Goal: Task Accomplishment & Management: Manage account settings

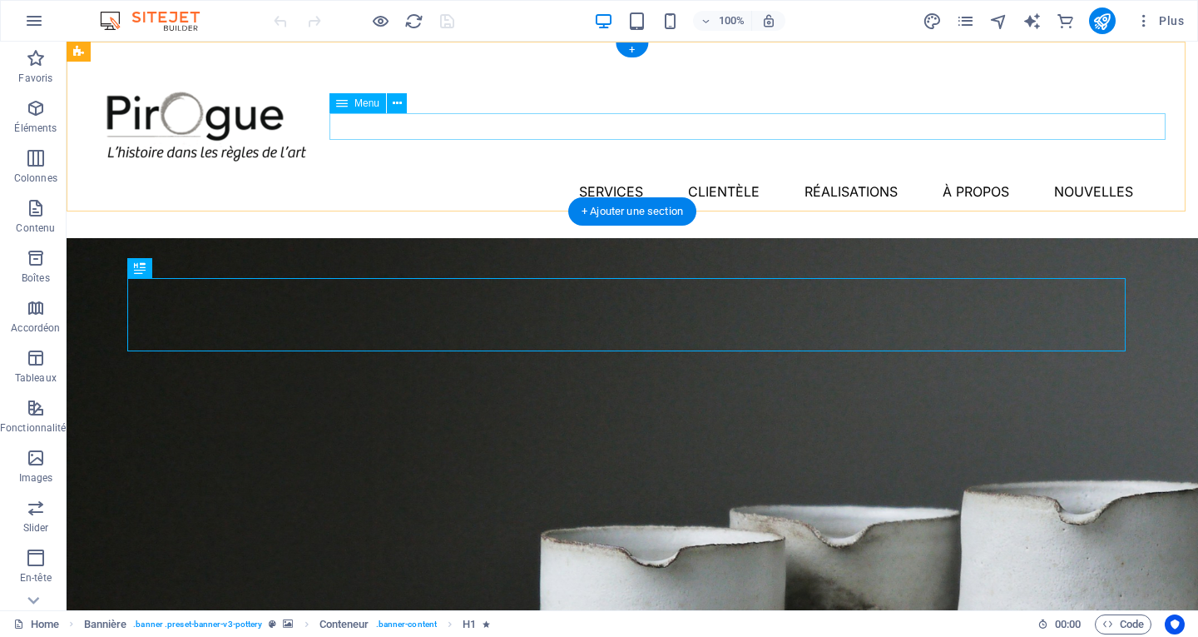
click at [600, 178] on nav "Services Clientèle Réalisations À propos Nouvelles" at bounding box center [633, 191] width 1092 height 27
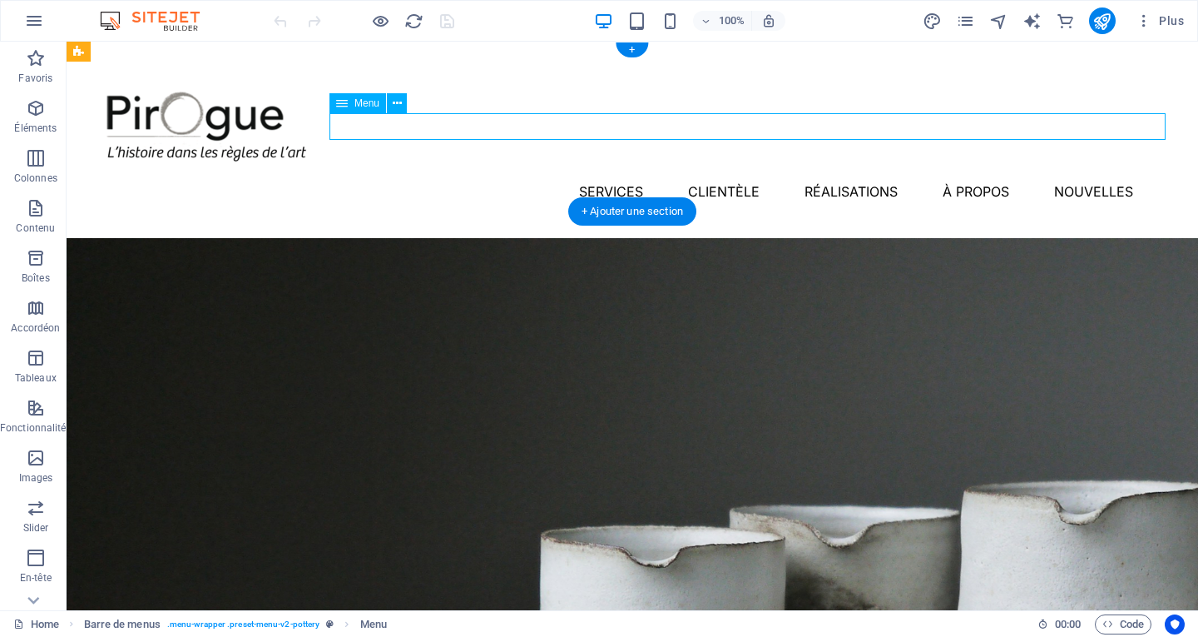
click at [601, 178] on nav "Services Clientèle Réalisations À propos Nouvelles" at bounding box center [633, 191] width 1092 height 27
select select "1"
select select
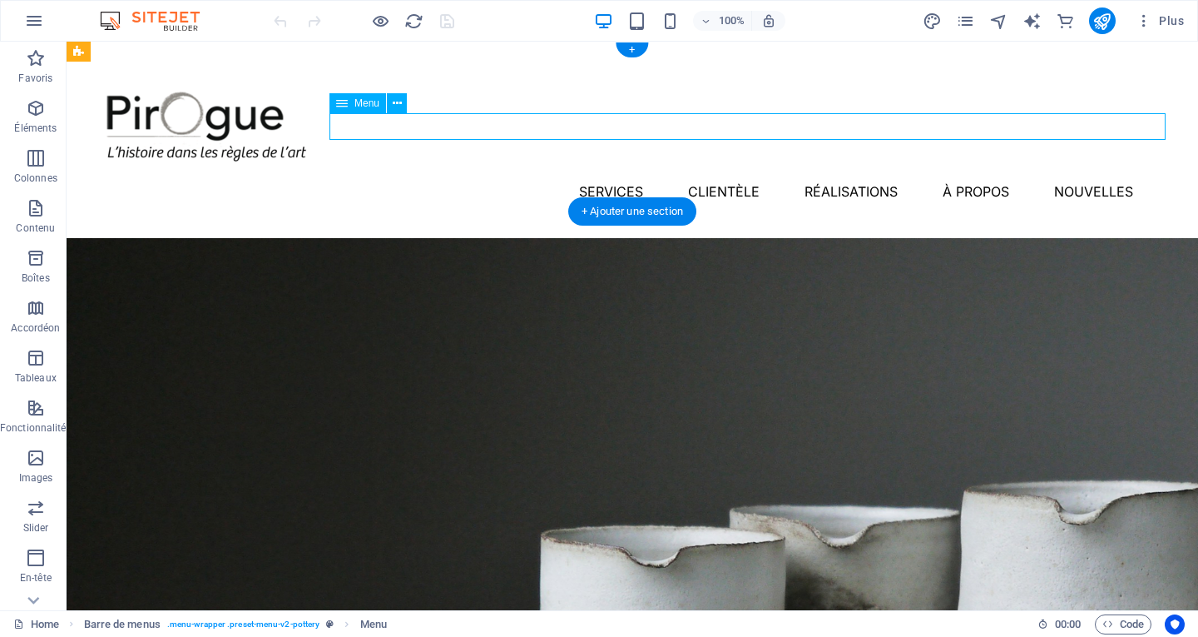
select select
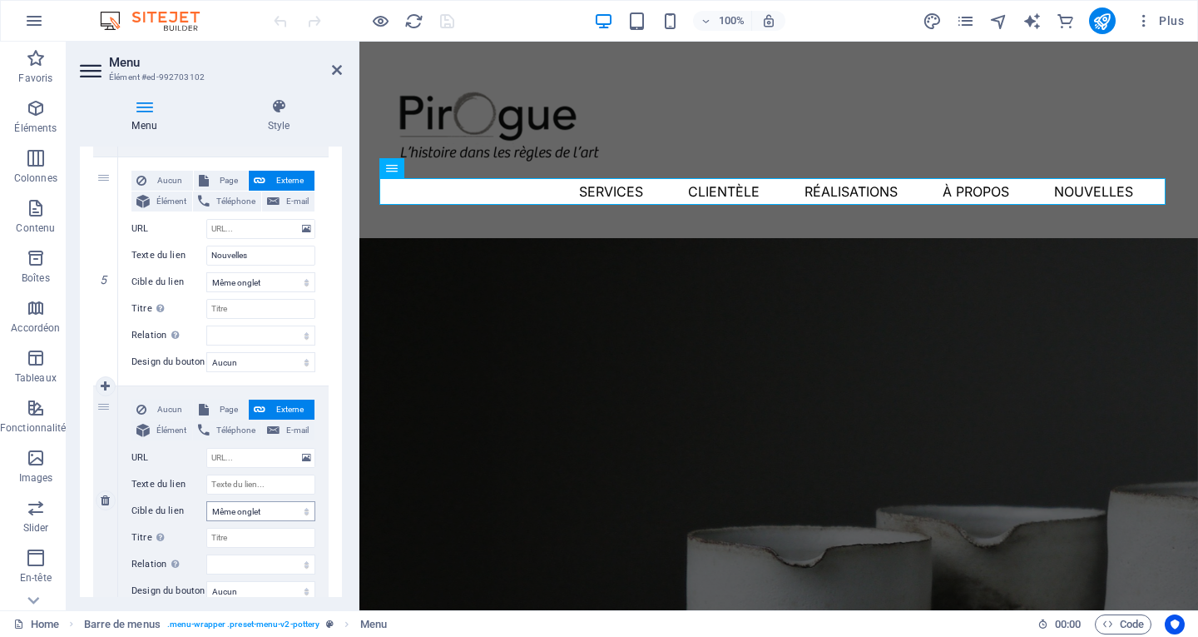
scroll to position [1076, 0]
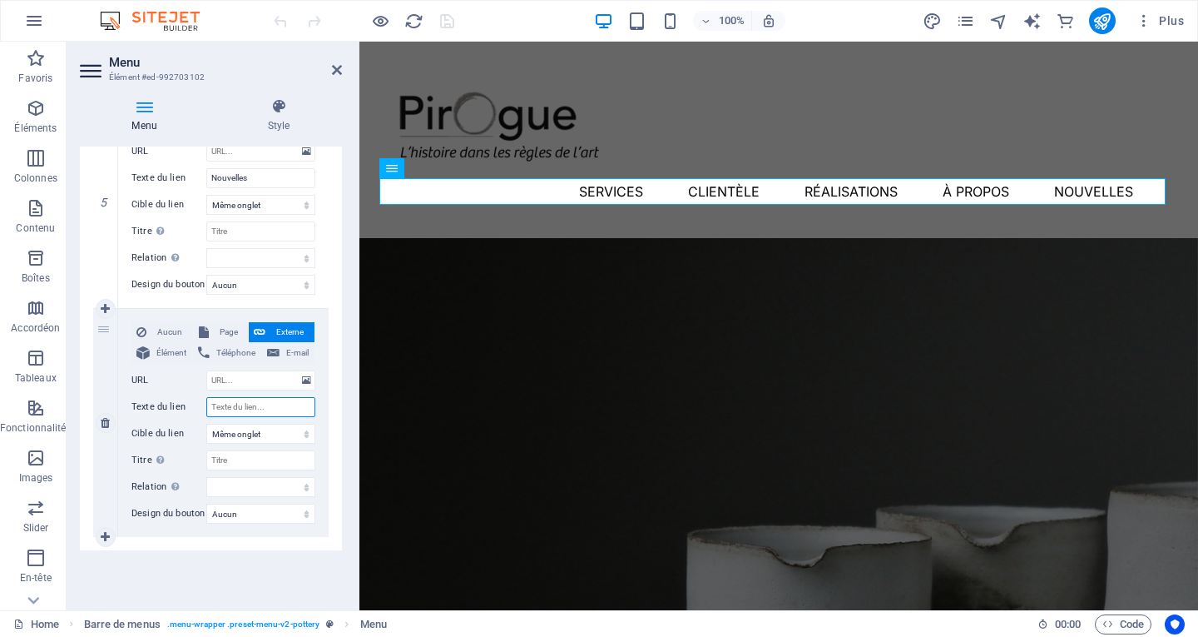
click at [260, 408] on input "Texte du lien" at bounding box center [260, 407] width 109 height 20
type input "Contact"
select select
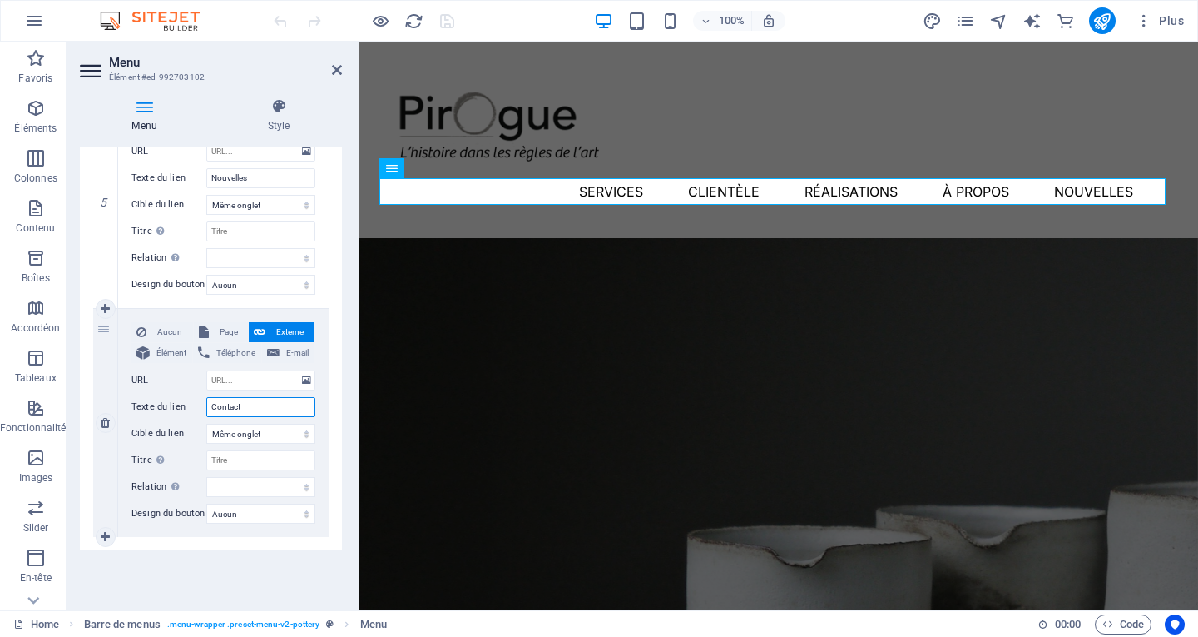
select select
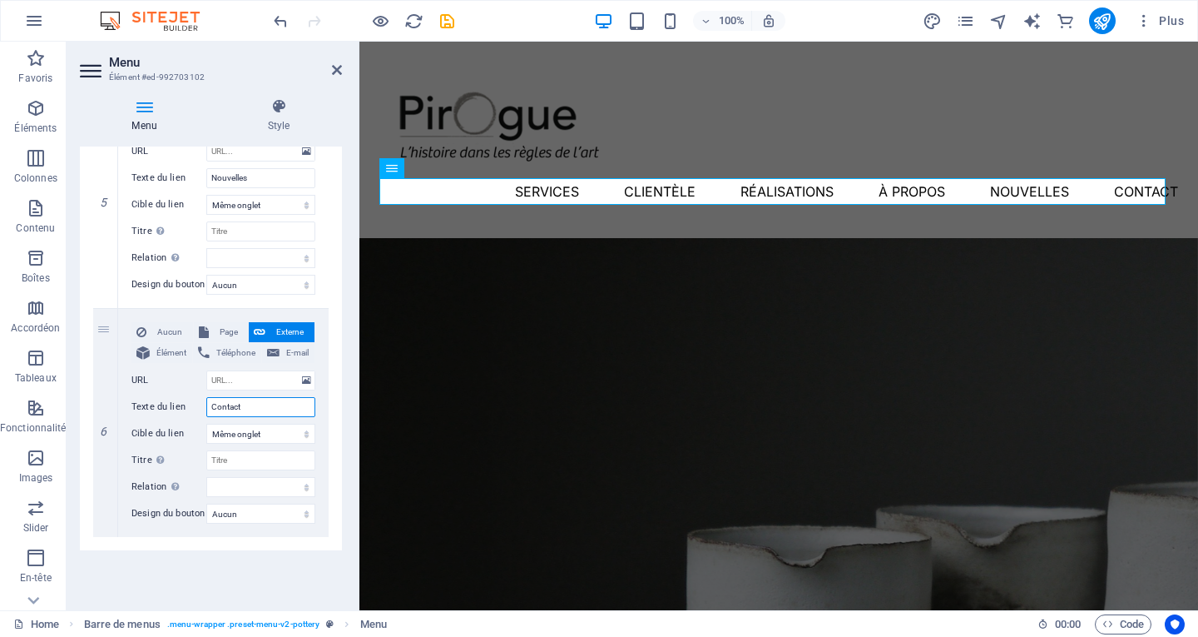
type input "Contact"
click at [331, 67] on h2 "Menu" at bounding box center [225, 62] width 233 height 15
click at [336, 71] on icon at bounding box center [337, 69] width 10 height 13
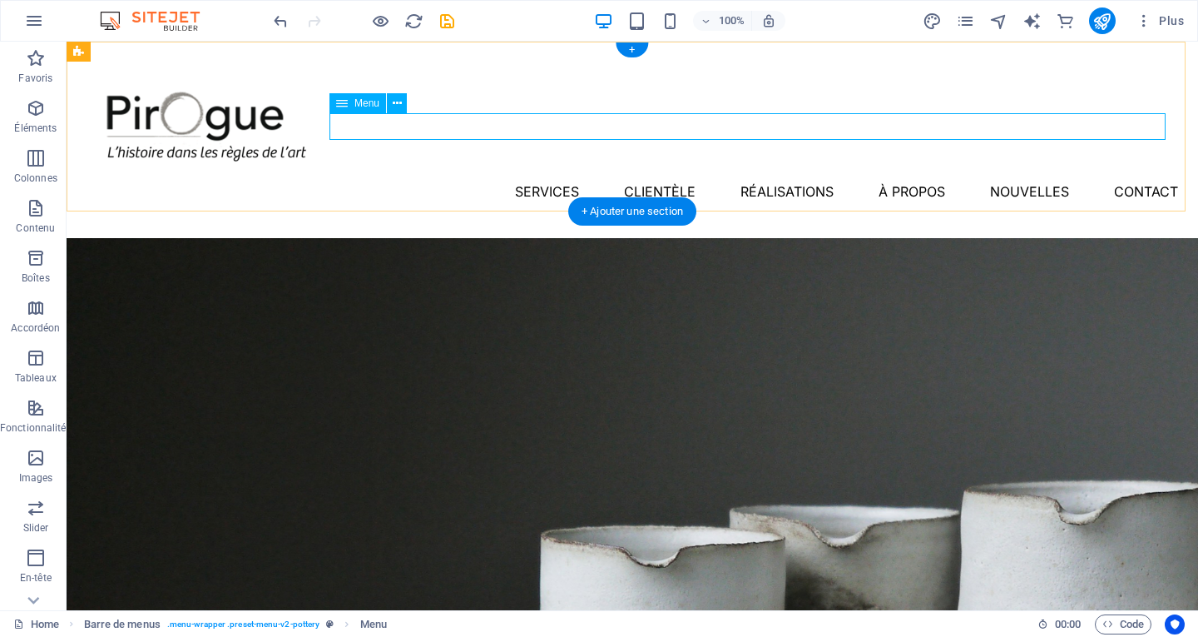
click at [493, 178] on nav "Services Clientèle Réalisations À propos Nouvelles Contact" at bounding box center [633, 191] width 1092 height 27
select select "1"
select select
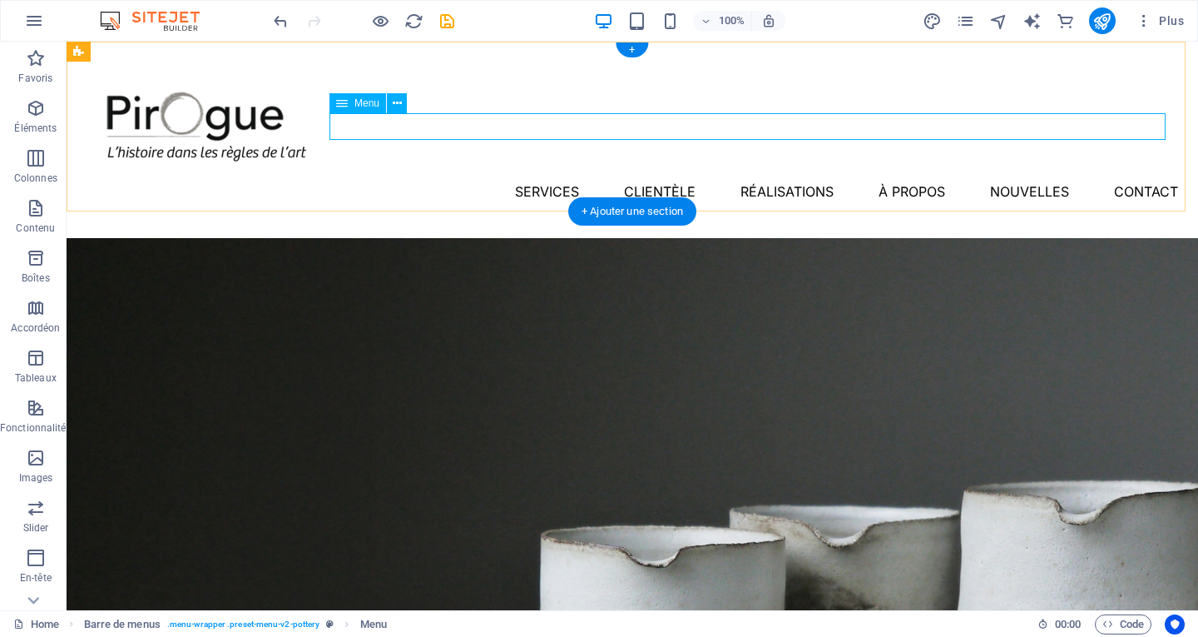
select select
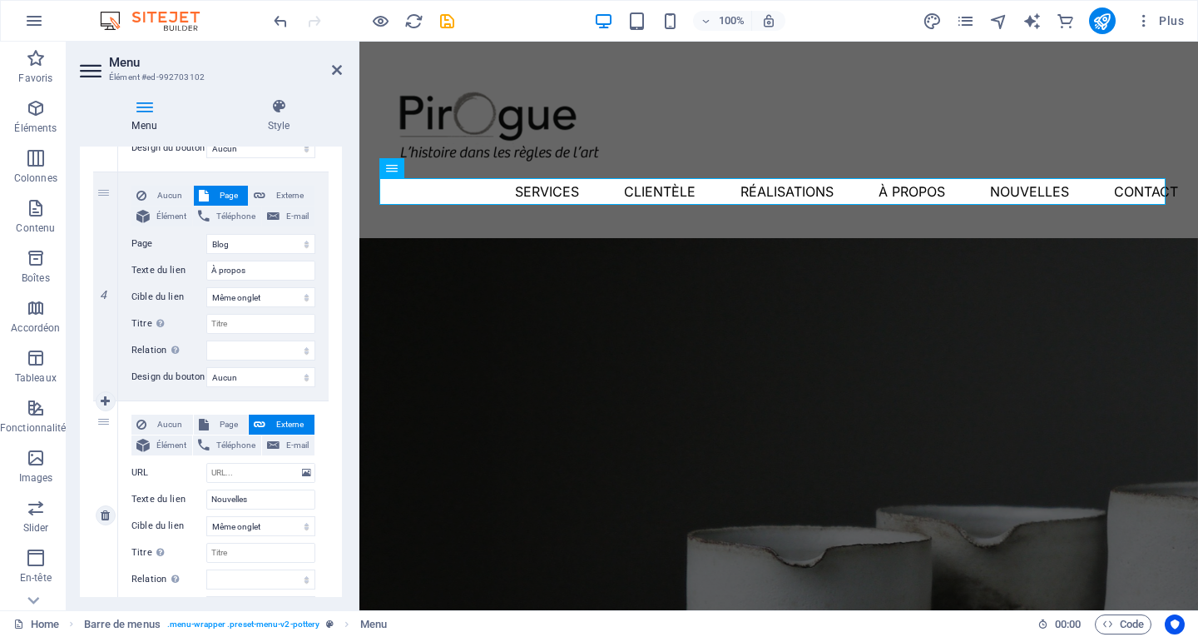
scroll to position [743, 0]
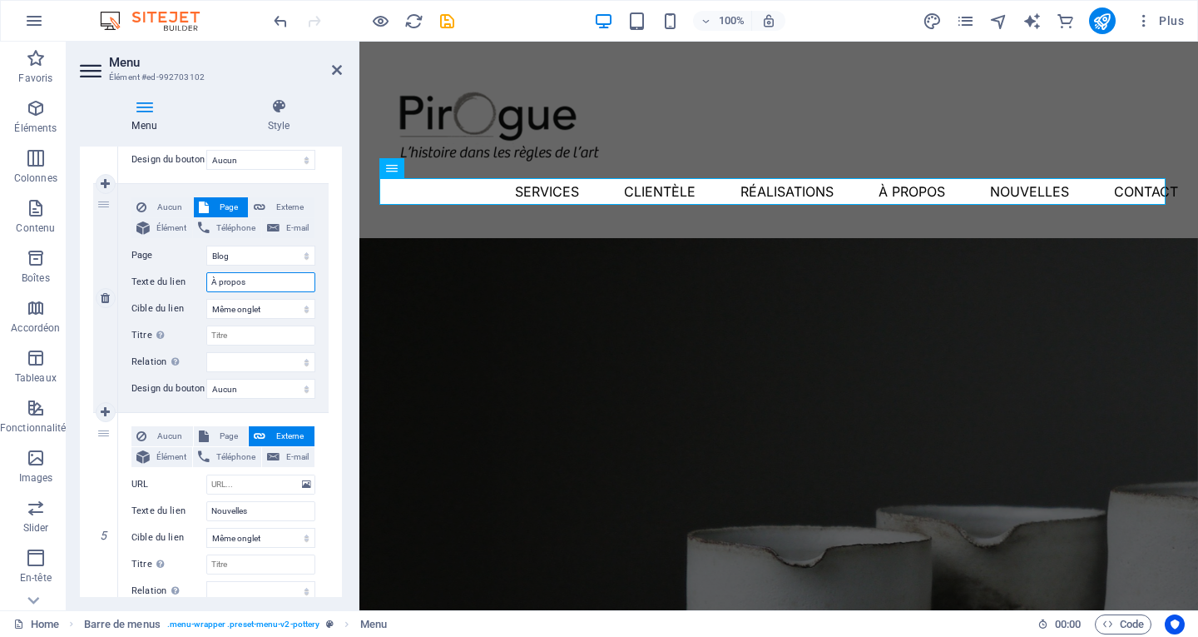
click at [265, 278] on input "À propos" at bounding box center [260, 282] width 109 height 20
type input "À"
select select
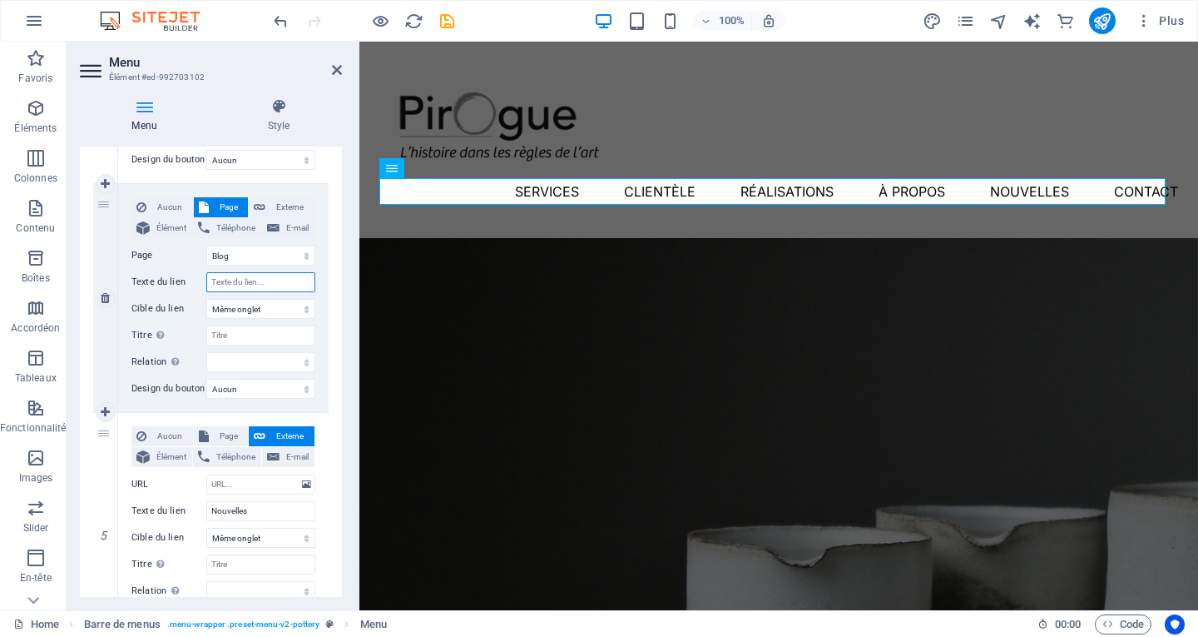
select select
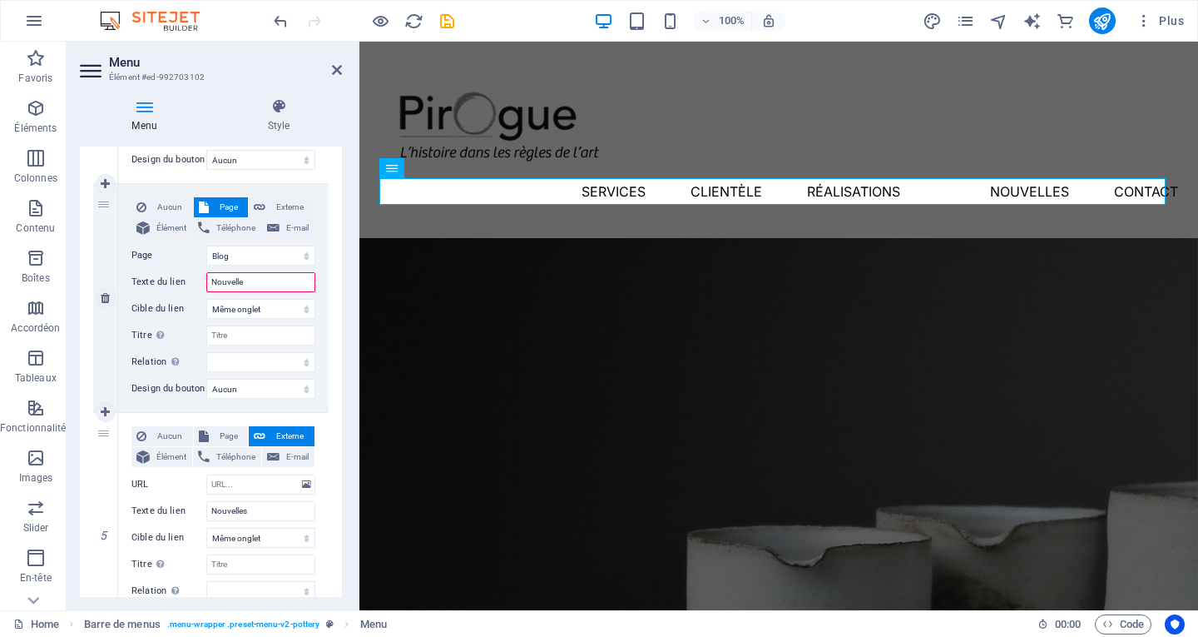
type input "Nouvelles"
select select
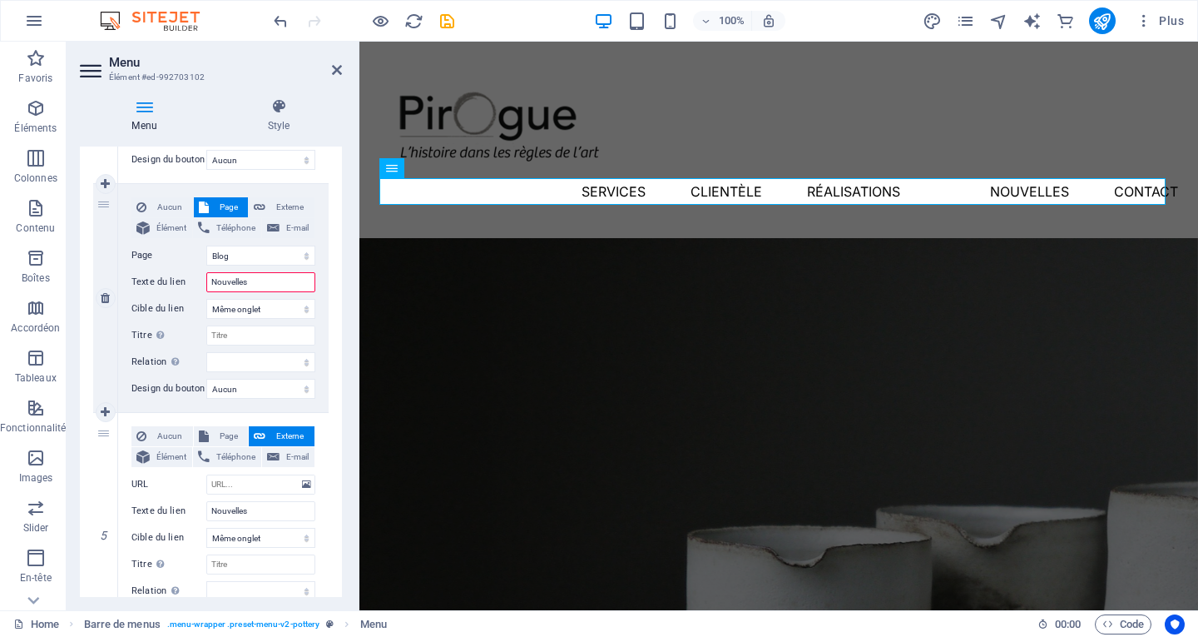
select select
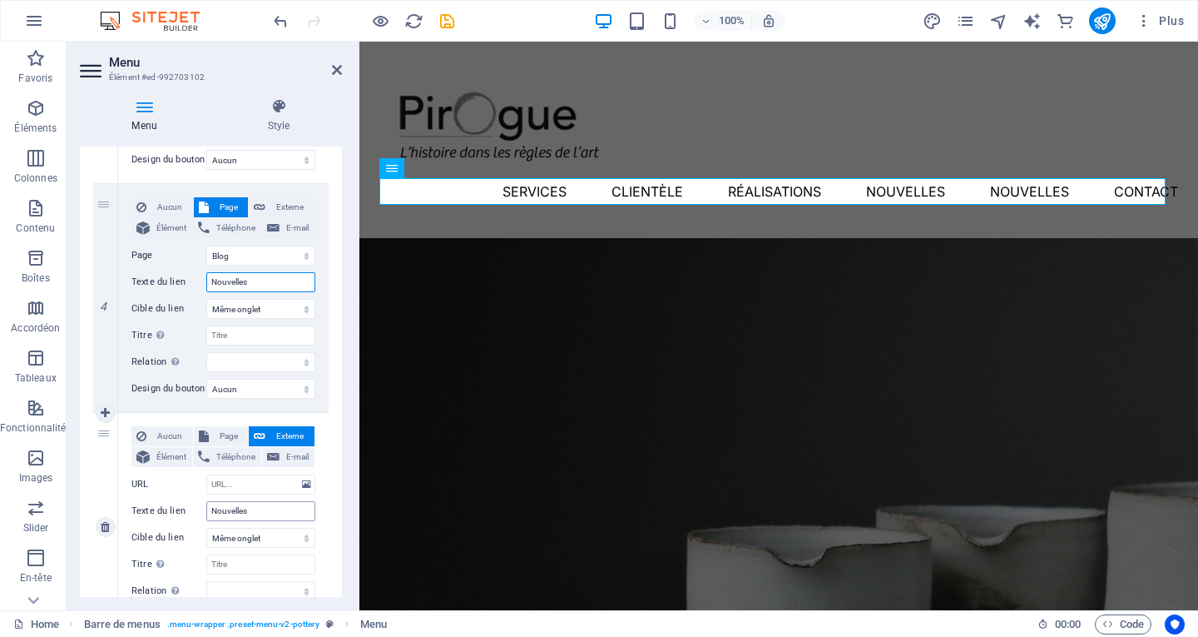
type input "Nouvelles"
click at [255, 508] on input "Nouvelles" at bounding box center [260, 511] width 109 height 20
type input "N"
select select
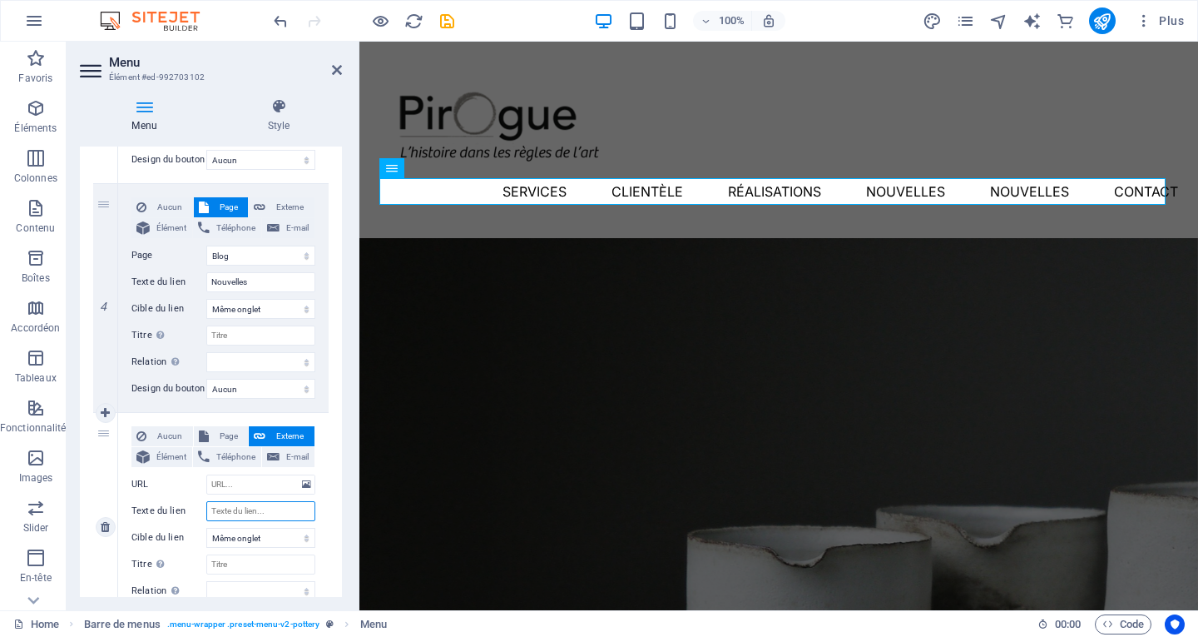
select select
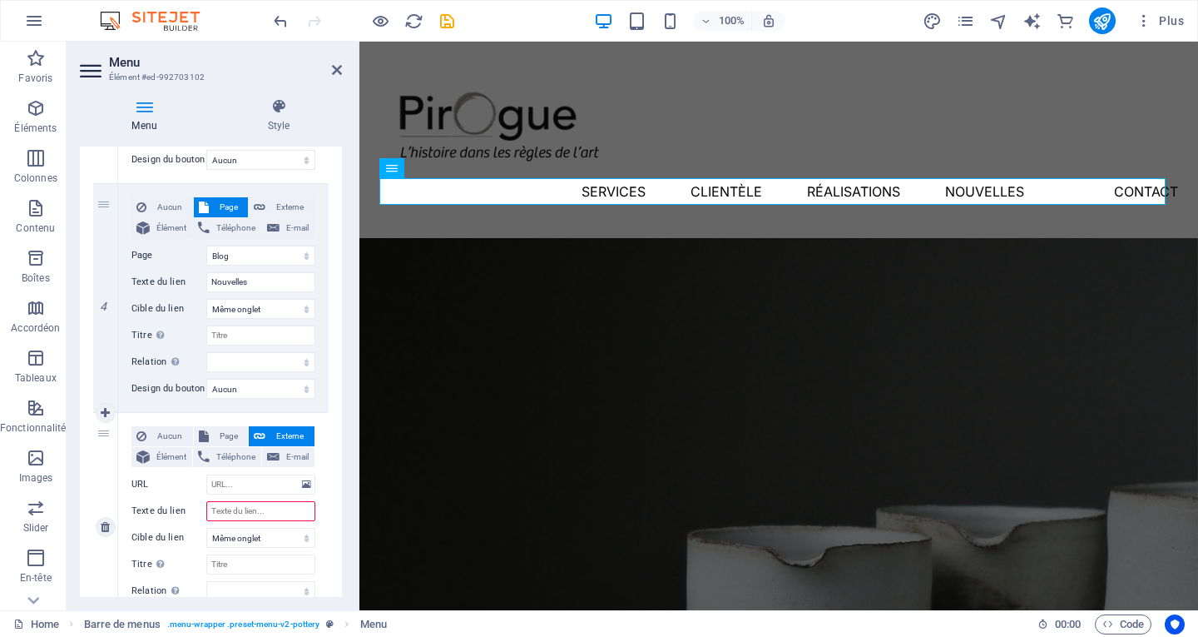
type input "À"
select select
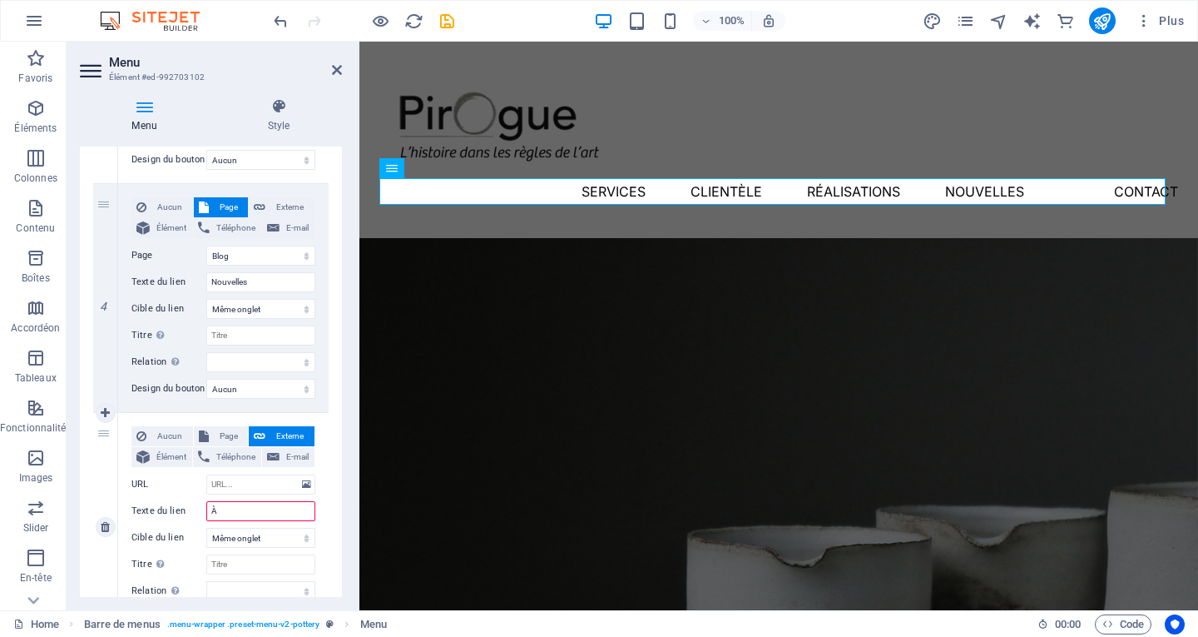
select select
type input "À"
select select
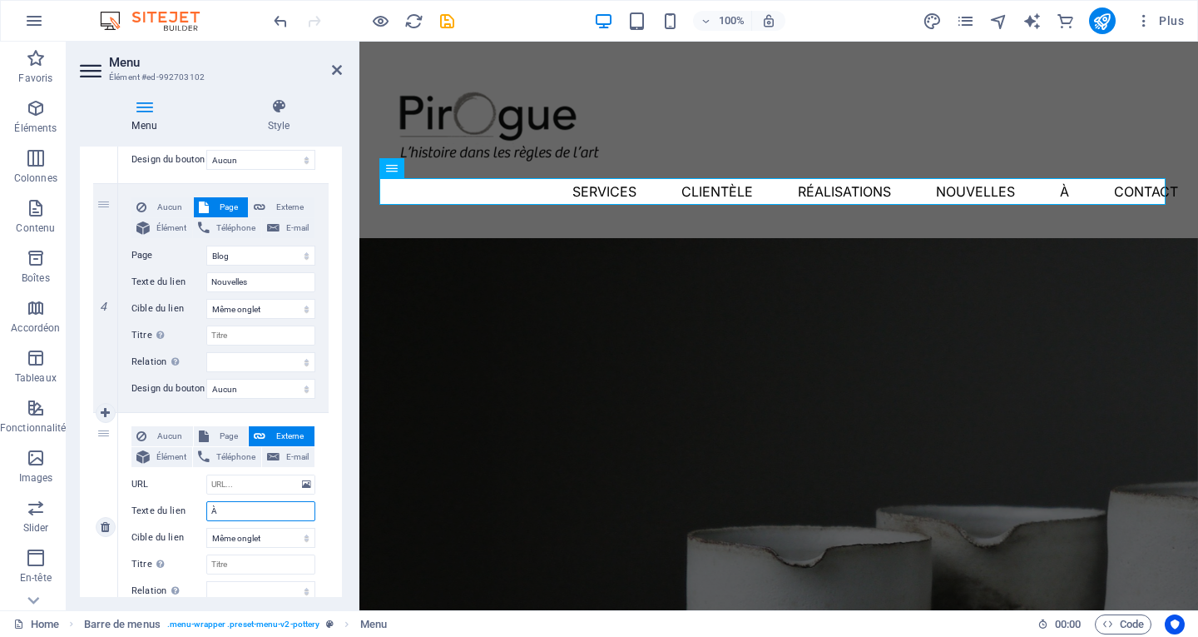
select select
type input "À propos"
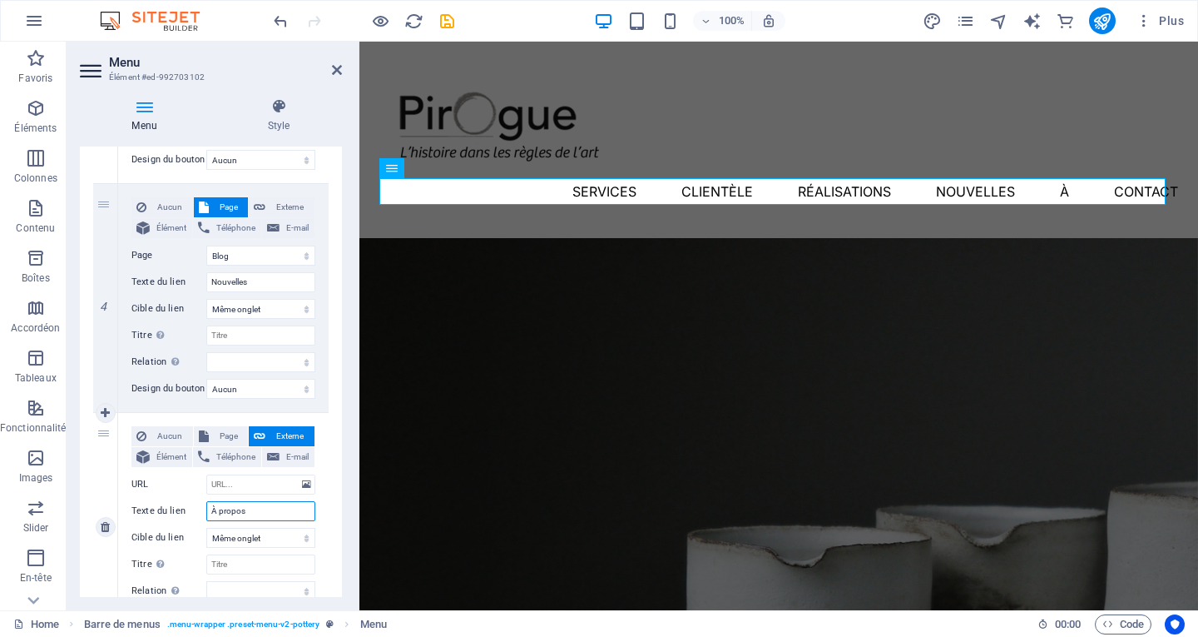
select select
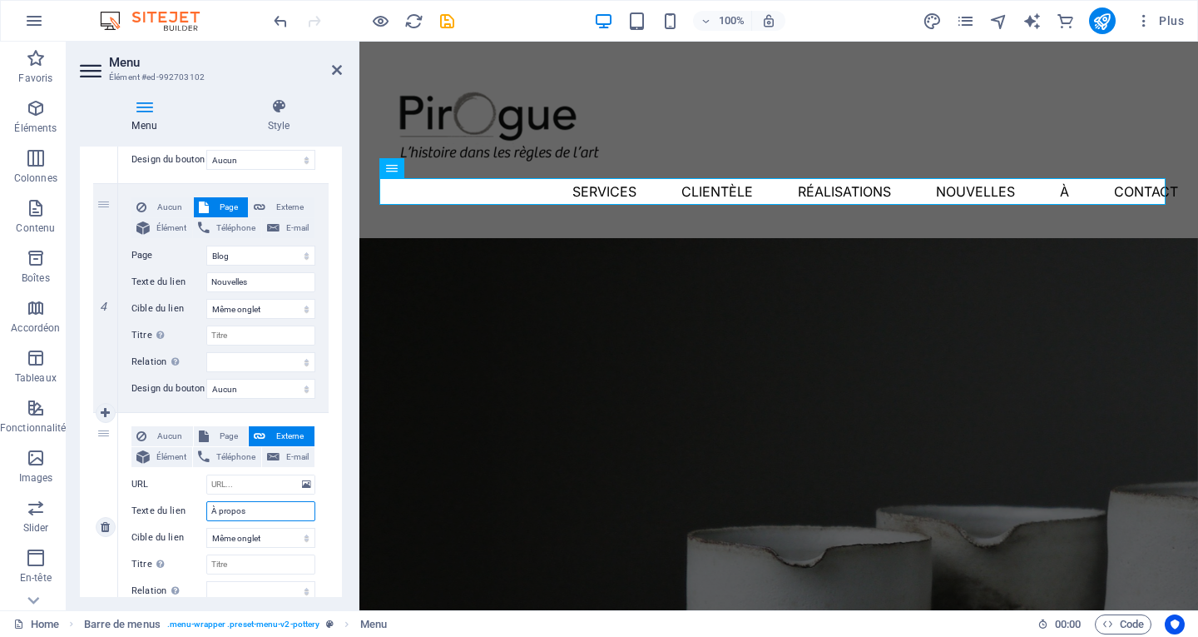
select select
type input "À propos"
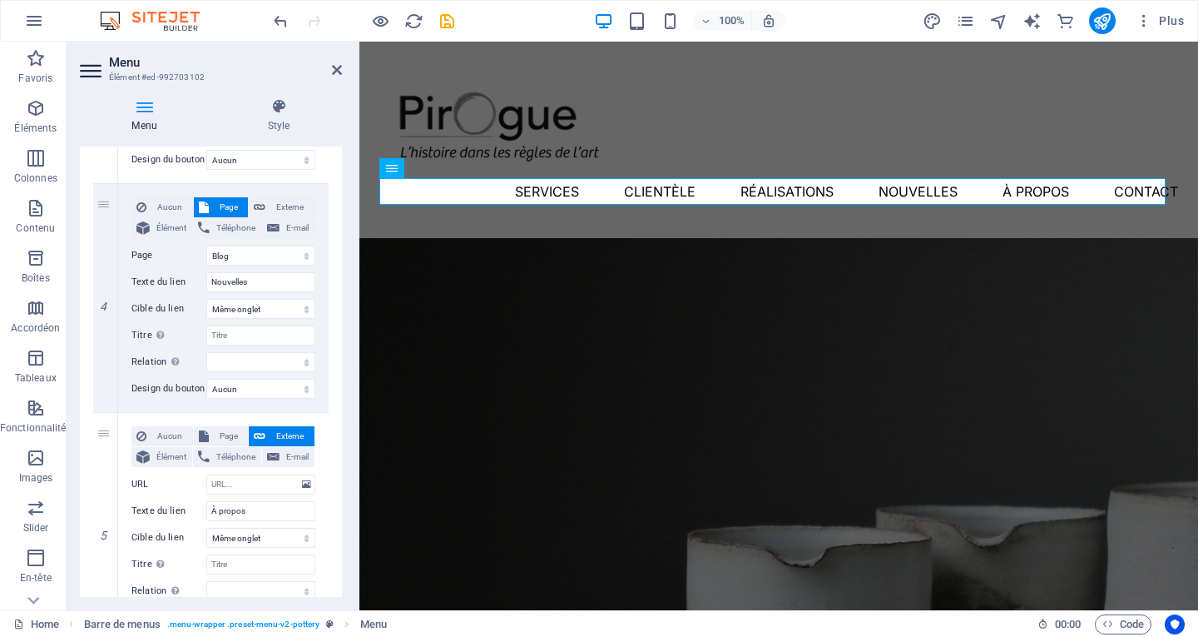
click at [350, 514] on div "Menu Style Menu Auto Personnalisé Créez des éléments de menu personnalisés pour…" at bounding box center [211, 347] width 289 height 525
click at [337, 74] on icon at bounding box center [337, 69] width 10 height 13
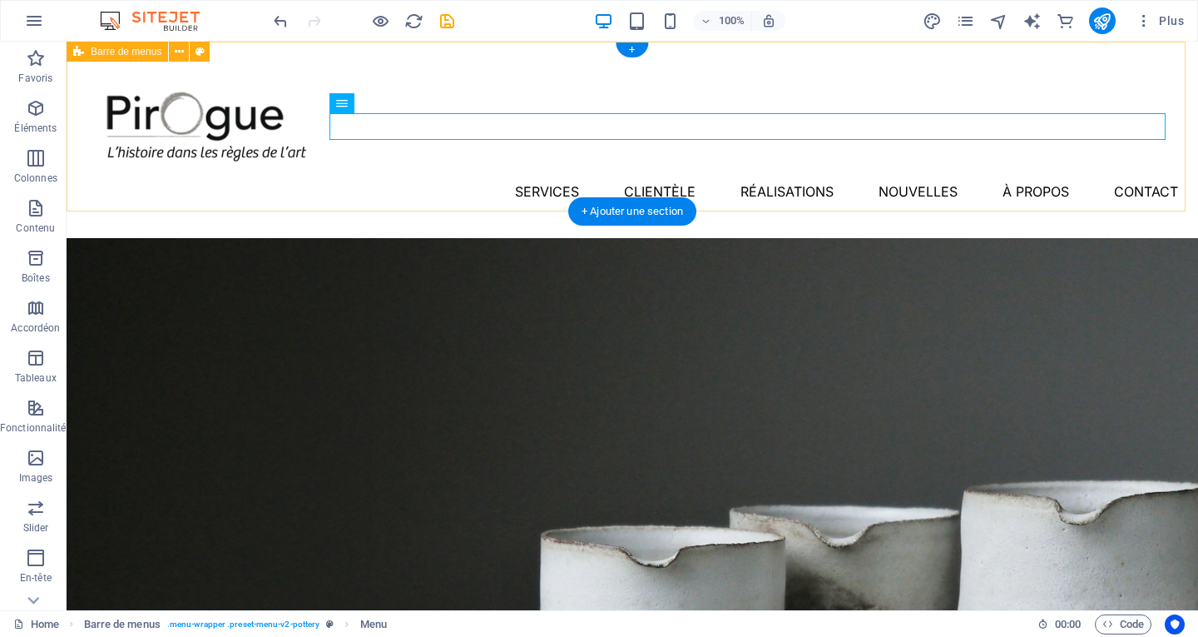
click at [884, 166] on div "Menu Services Clientèle Réalisations Nouvelles À propos Contact" at bounding box center [633, 140] width 1132 height 196
click at [899, 178] on nav "Services Clientèle Réalisations Nouvelles À propos Contact" at bounding box center [633, 191] width 1092 height 27
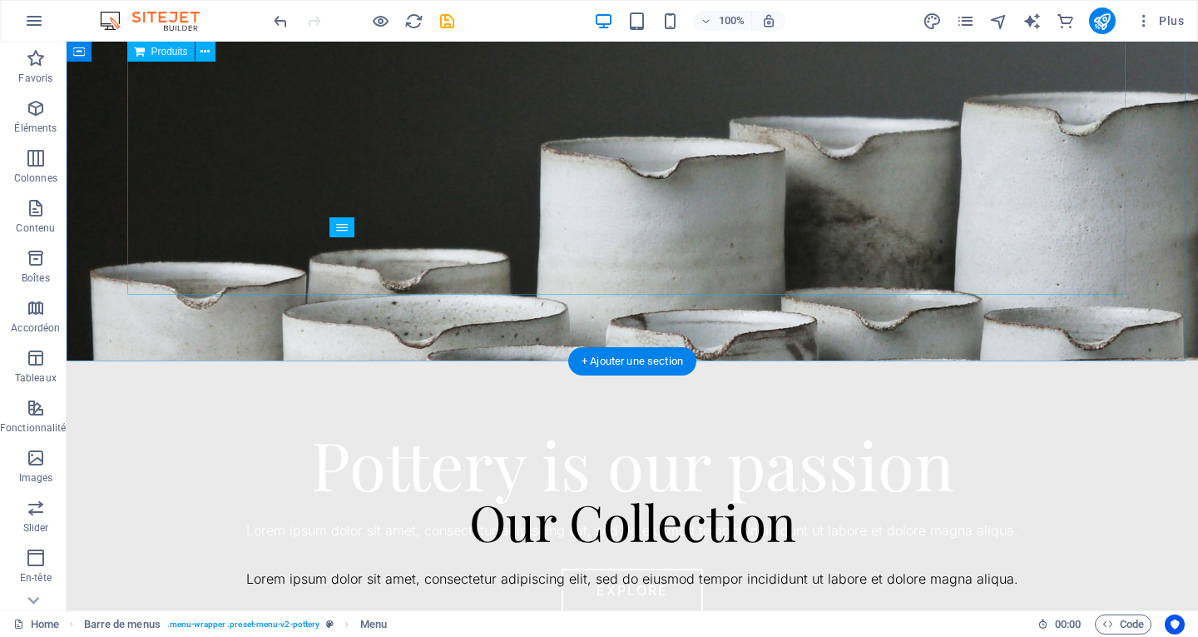
scroll to position [0, 0]
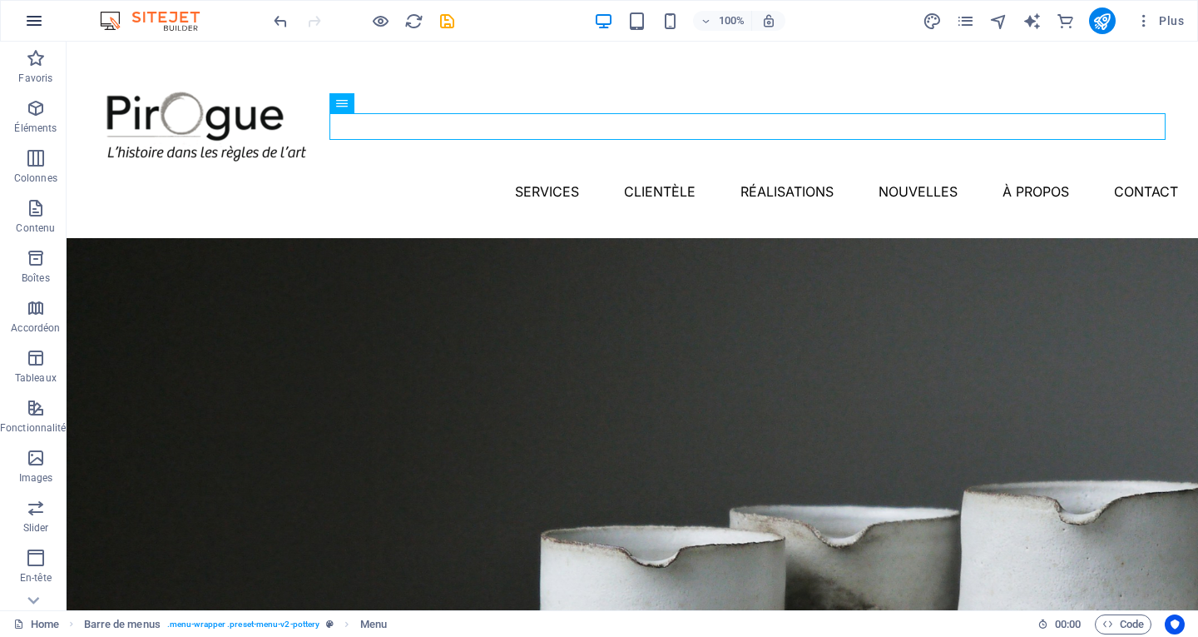
click at [42, 22] on icon "button" at bounding box center [34, 21] width 20 height 20
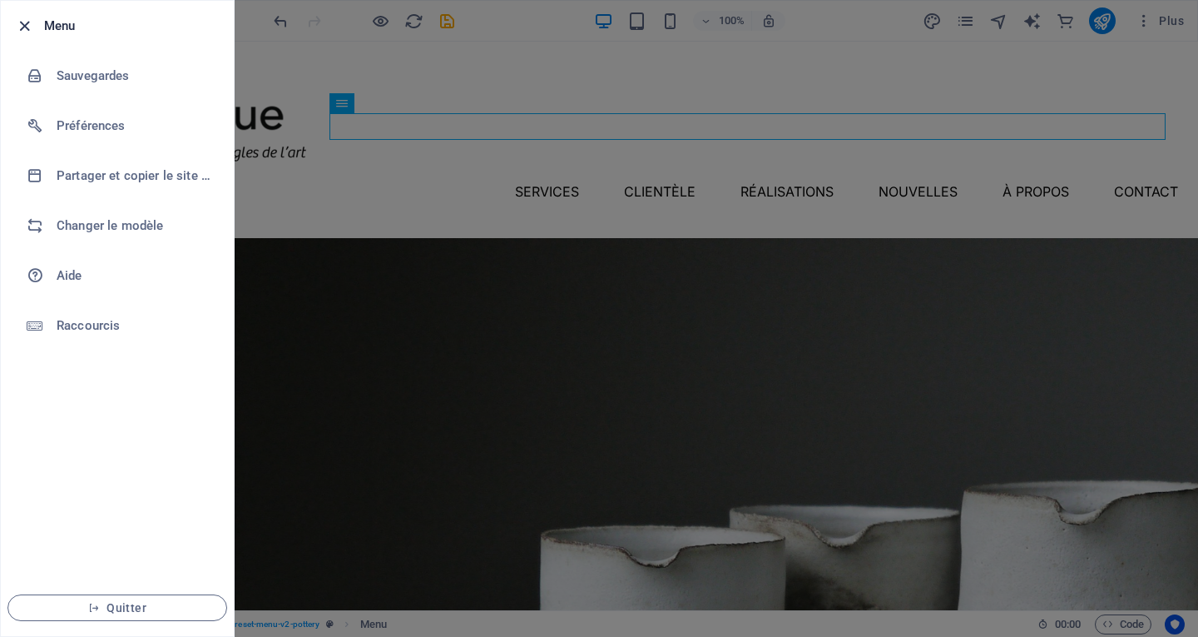
click at [15, 27] on icon "button" at bounding box center [24, 26] width 19 height 19
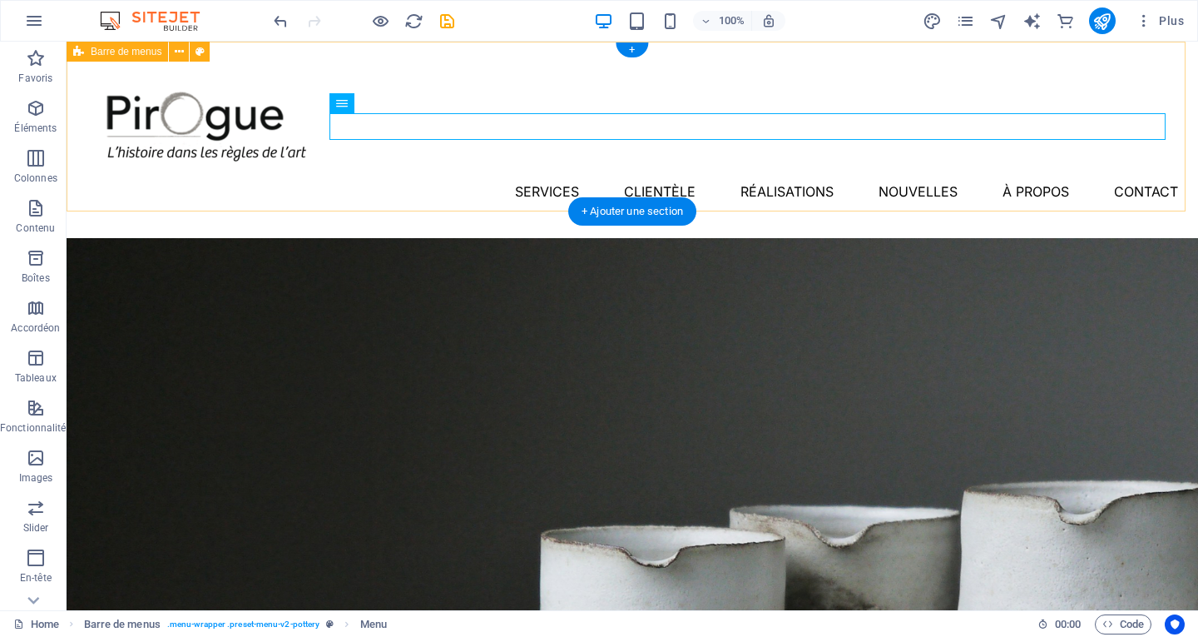
click at [890, 191] on div "Menu Services Clientèle Réalisations Nouvelles À propos Contact" at bounding box center [633, 140] width 1132 height 196
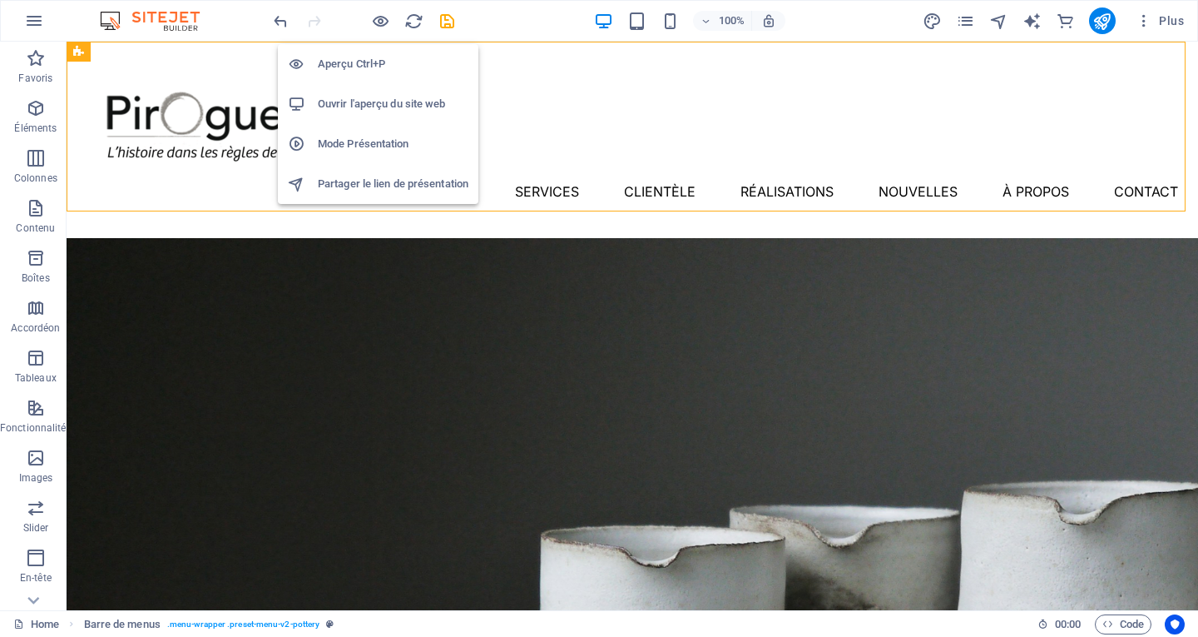
click at [353, 72] on h6 "Aperçu Ctrl+P" at bounding box center [393, 64] width 151 height 20
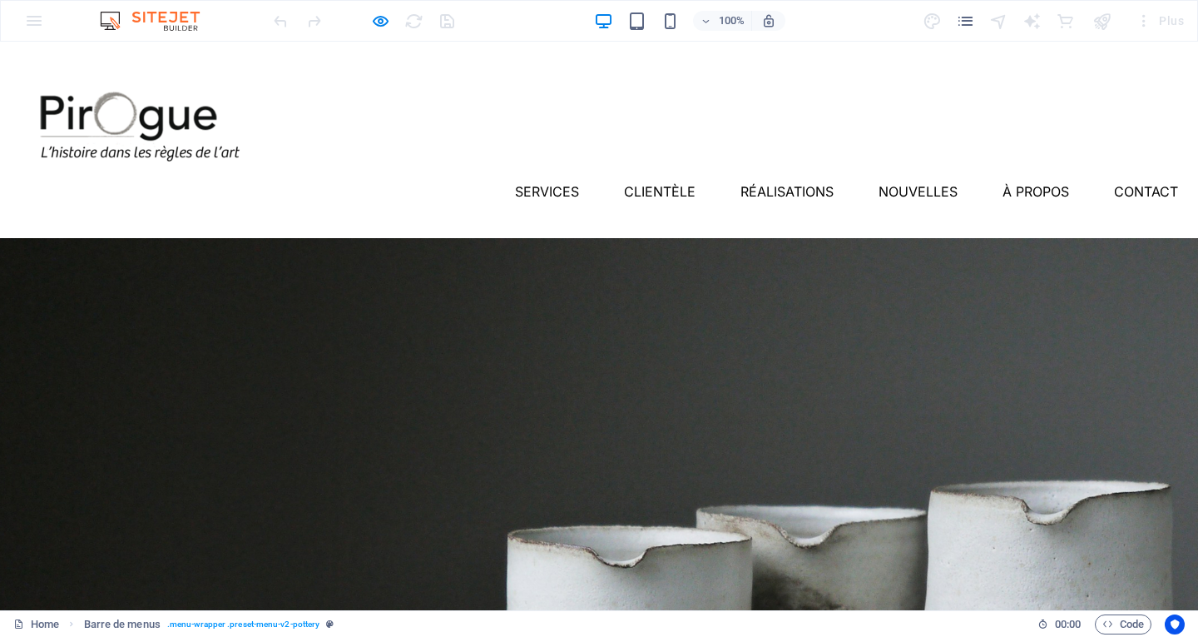
click at [890, 178] on link "Nouvelles" at bounding box center [918, 191] width 79 height 27
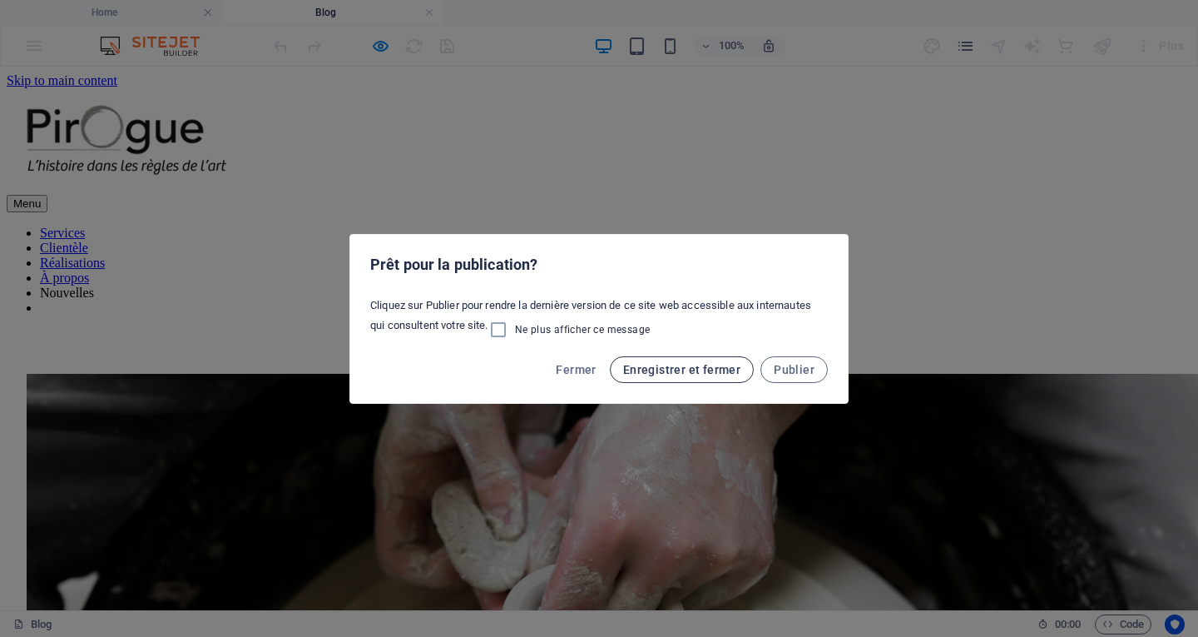
click at [685, 373] on span "Enregistrer et fermer" at bounding box center [681, 369] width 117 height 13
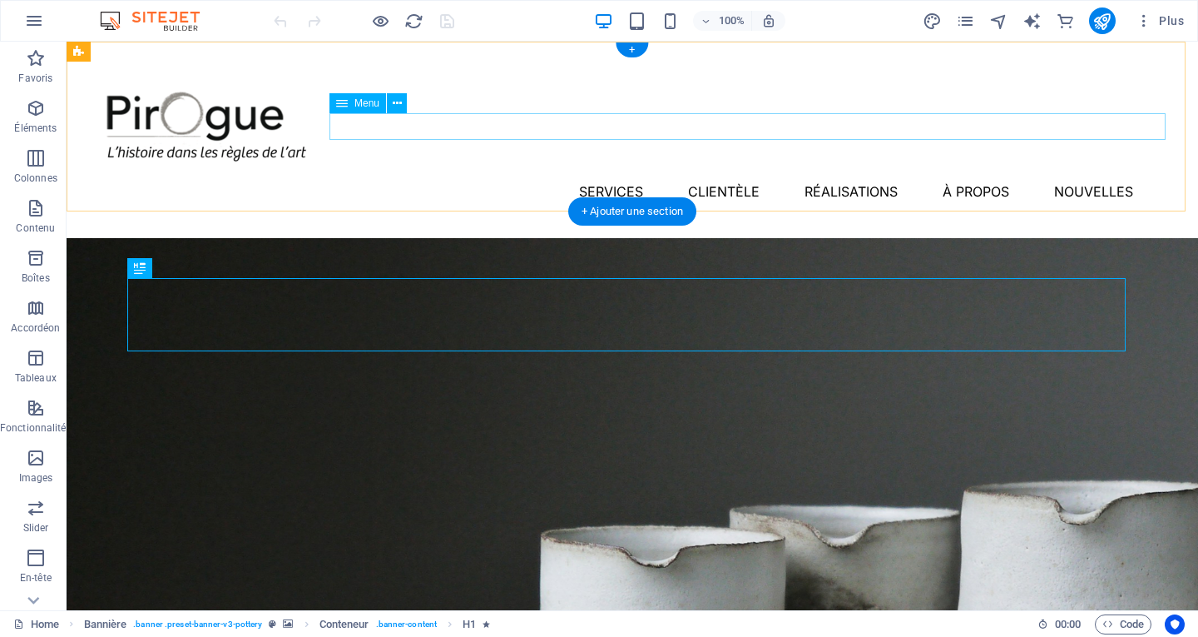
click at [514, 178] on nav "Services Clientèle Réalisations À propos Nouvelles" at bounding box center [633, 191] width 1092 height 27
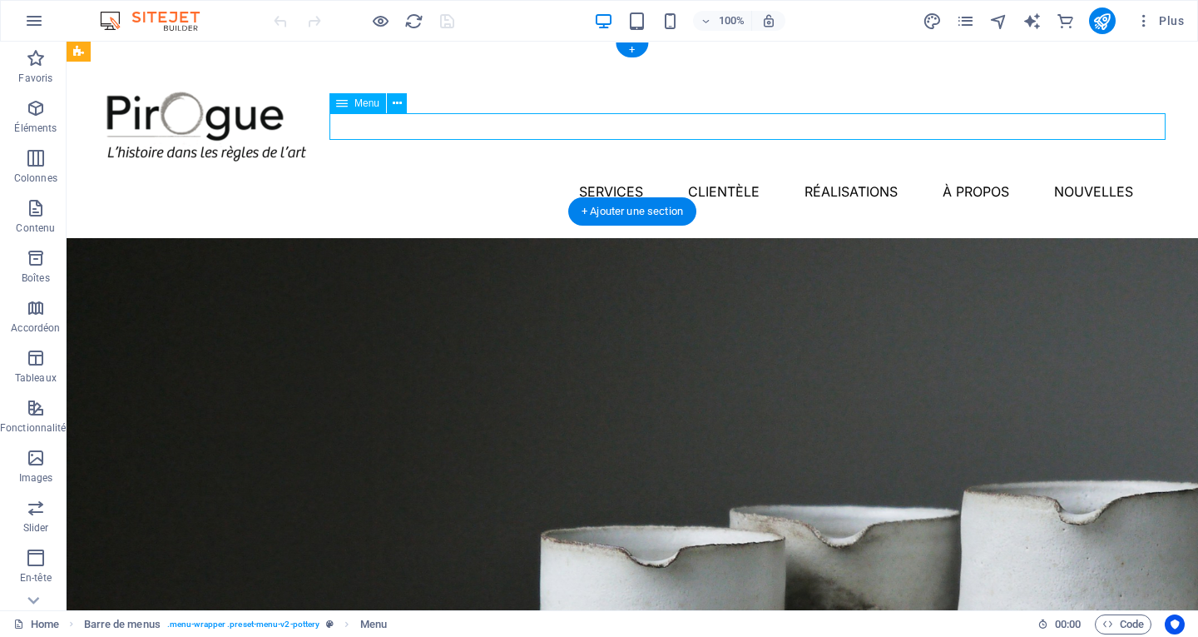
click at [513, 178] on nav "Services Clientèle Réalisations À propos Nouvelles" at bounding box center [633, 191] width 1092 height 27
select select "1"
select select
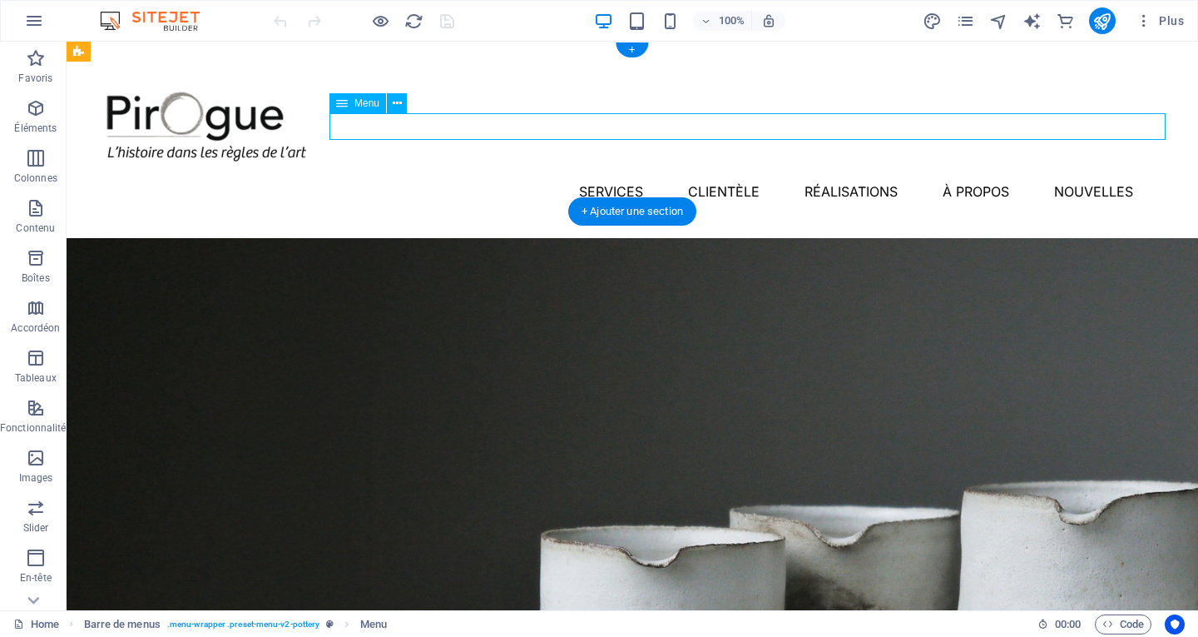
select select
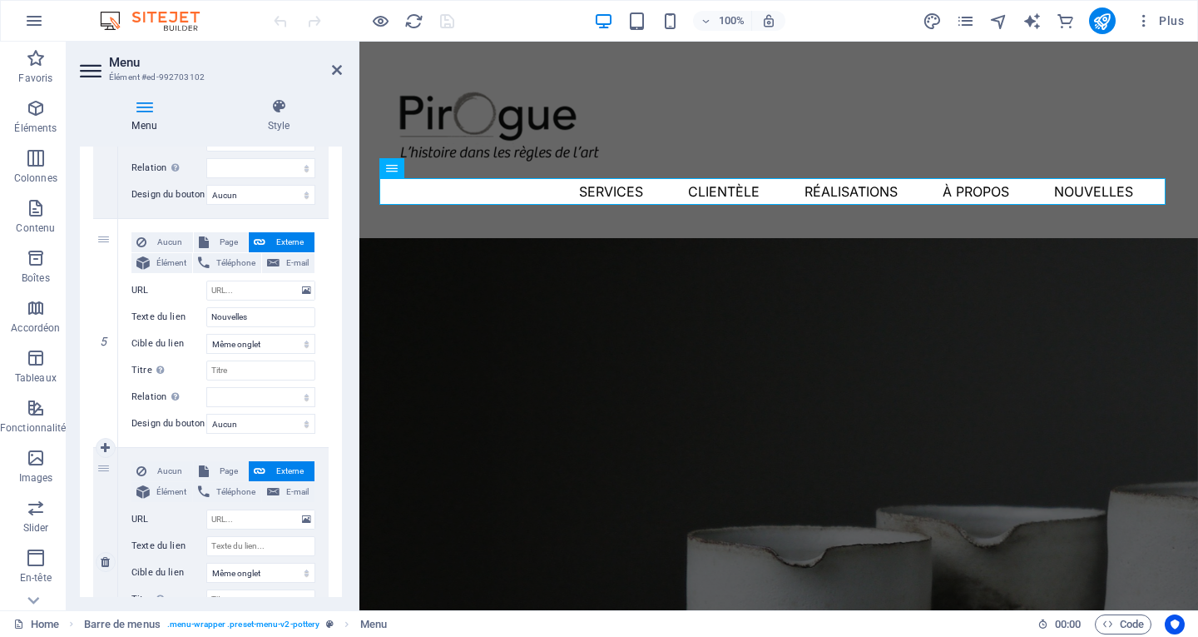
scroll to position [1076, 0]
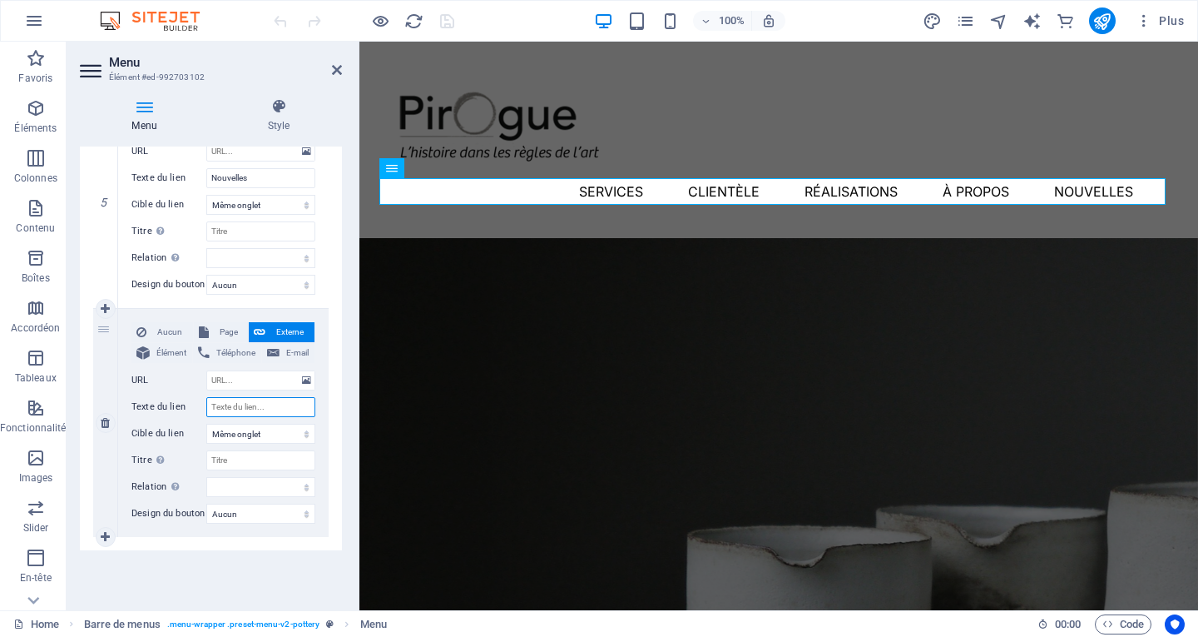
click at [269, 406] on input "Texte du lien" at bounding box center [260, 407] width 109 height 20
type input "Contact"
select select
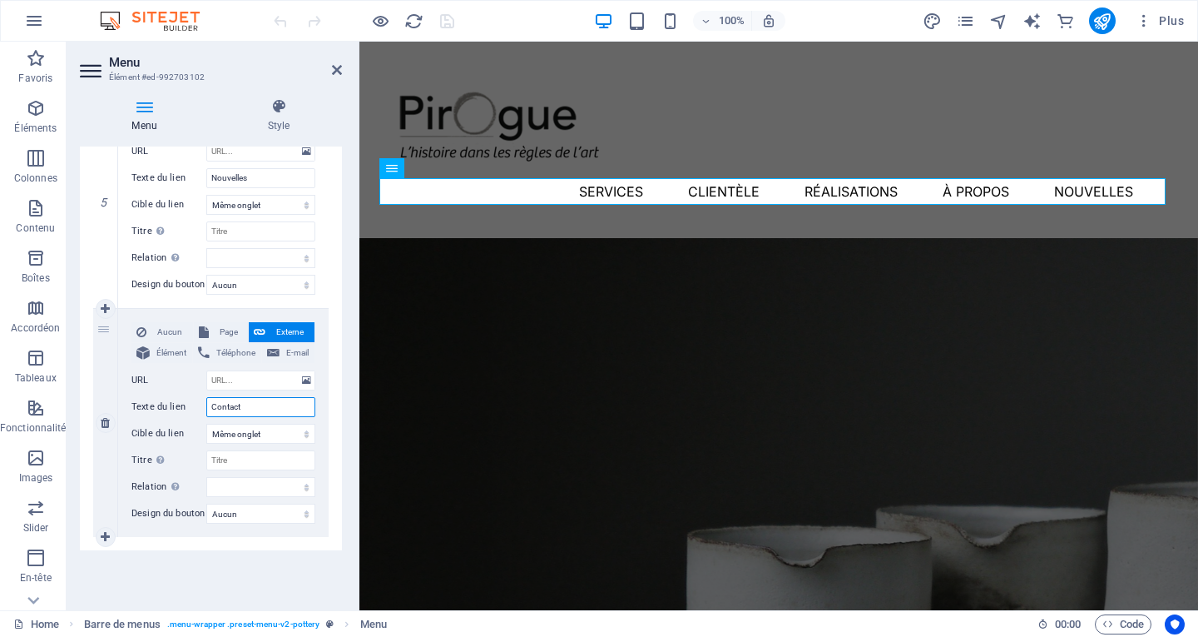
select select
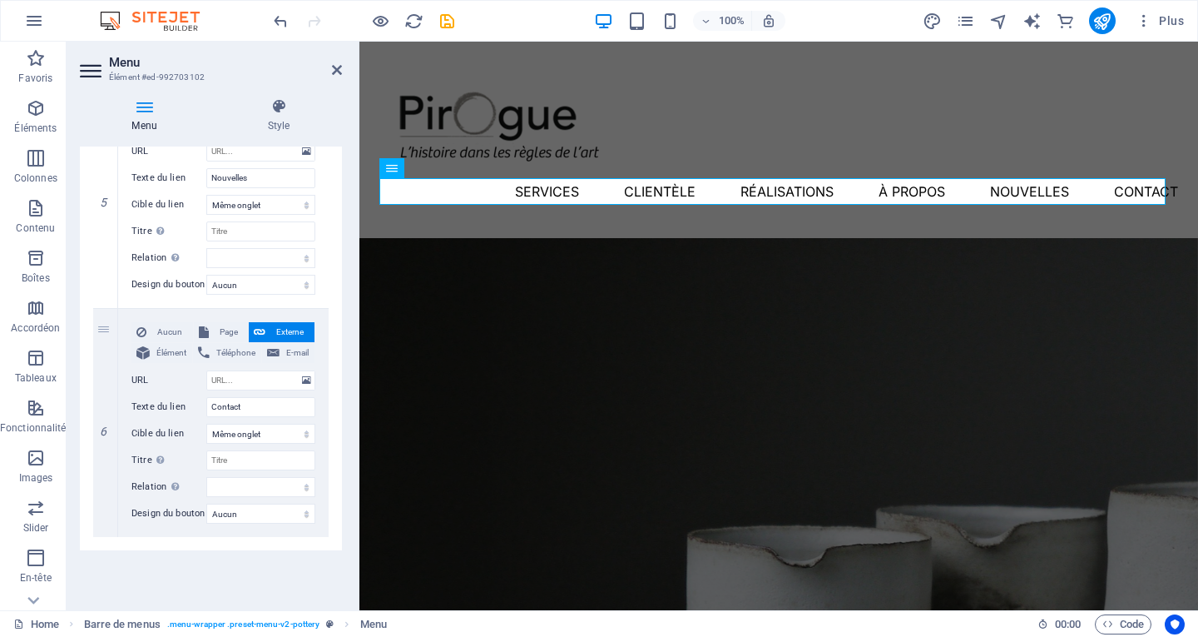
click at [320, 574] on div "Menu Auto Personnalisé Créez des éléments de menu personnalisés pour ce menu. C…" at bounding box center [211, 371] width 262 height 450
click at [344, 444] on div "Menu Style Menu Auto Personnalisé Créez des éléments de menu personnalisés pour…" at bounding box center [211, 347] width 289 height 525
click at [292, 564] on div "Menu Auto Personnalisé Créez des éléments de menu personnalisés pour ce menu. C…" at bounding box center [211, 371] width 262 height 450
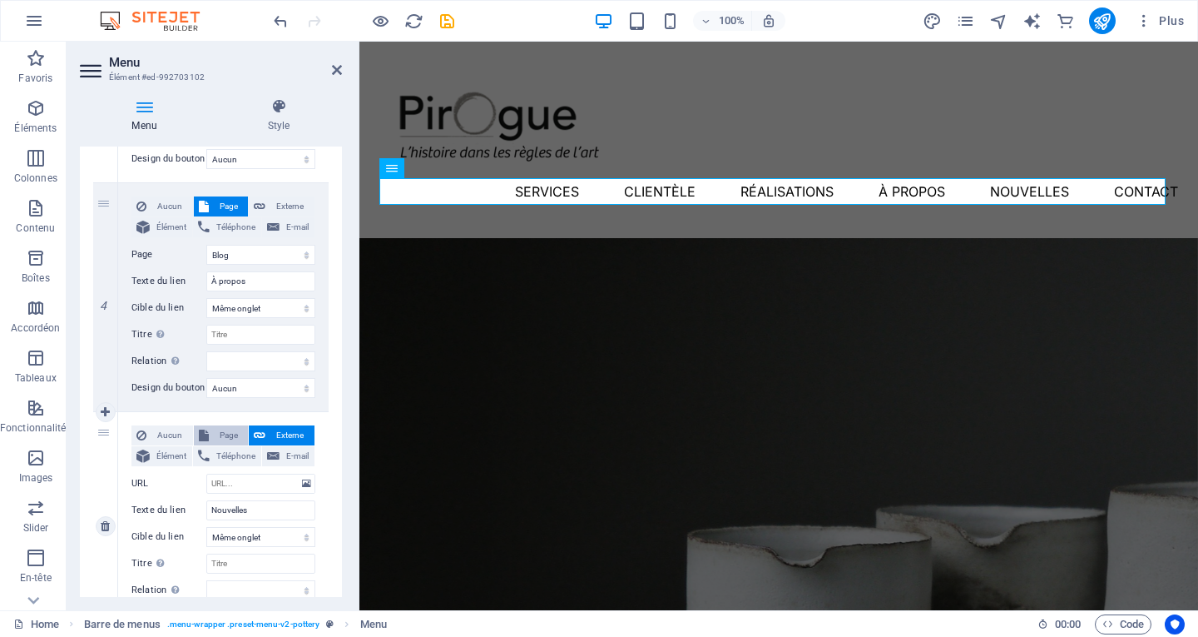
scroll to position [743, 0]
drag, startPoint x: 266, startPoint y: 511, endPoint x: 185, endPoint y: 504, distance: 81.8
click at [185, 504] on div "Texte du lien Nouvelles" at bounding box center [223, 511] width 184 height 20
type input "À"
select select
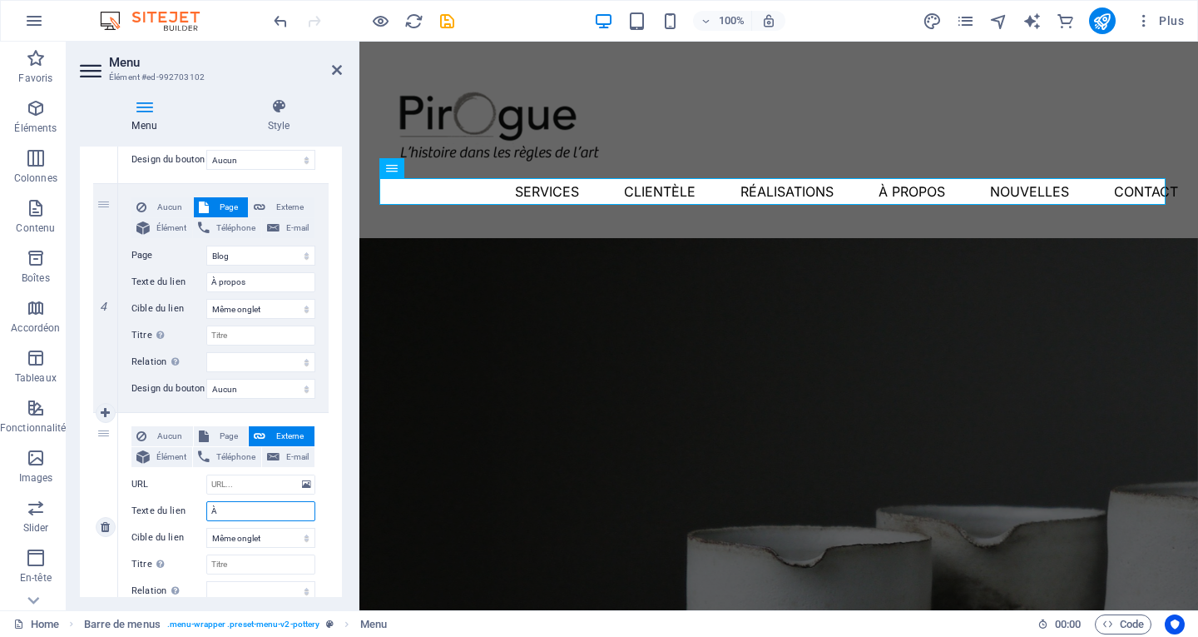
select select
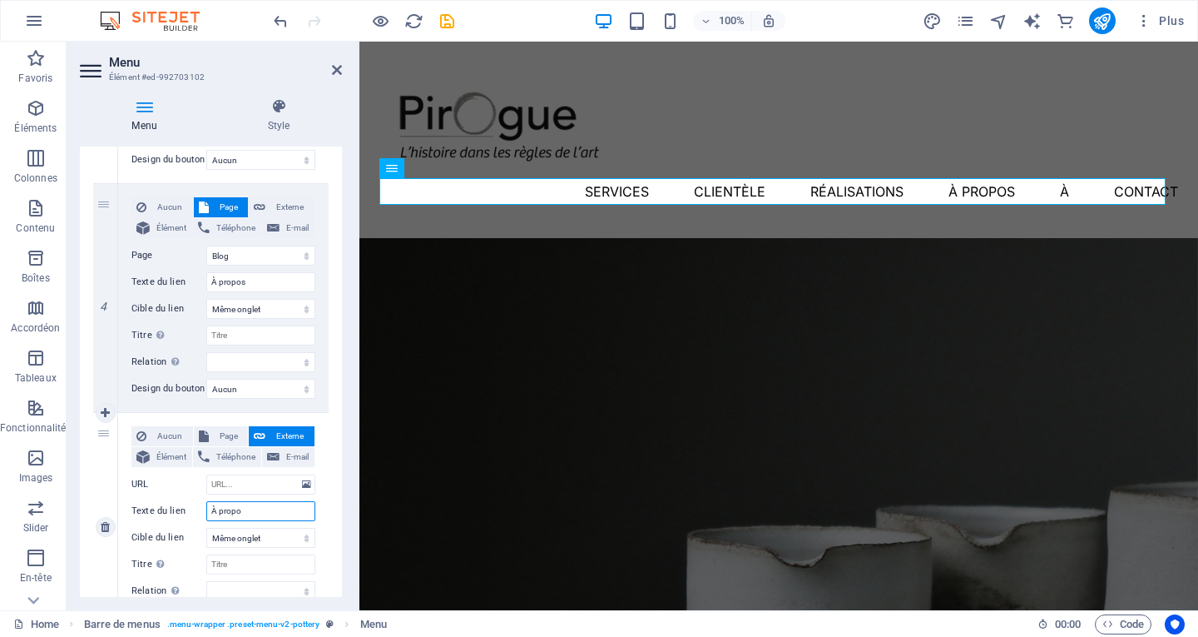
type input "À propos"
select select
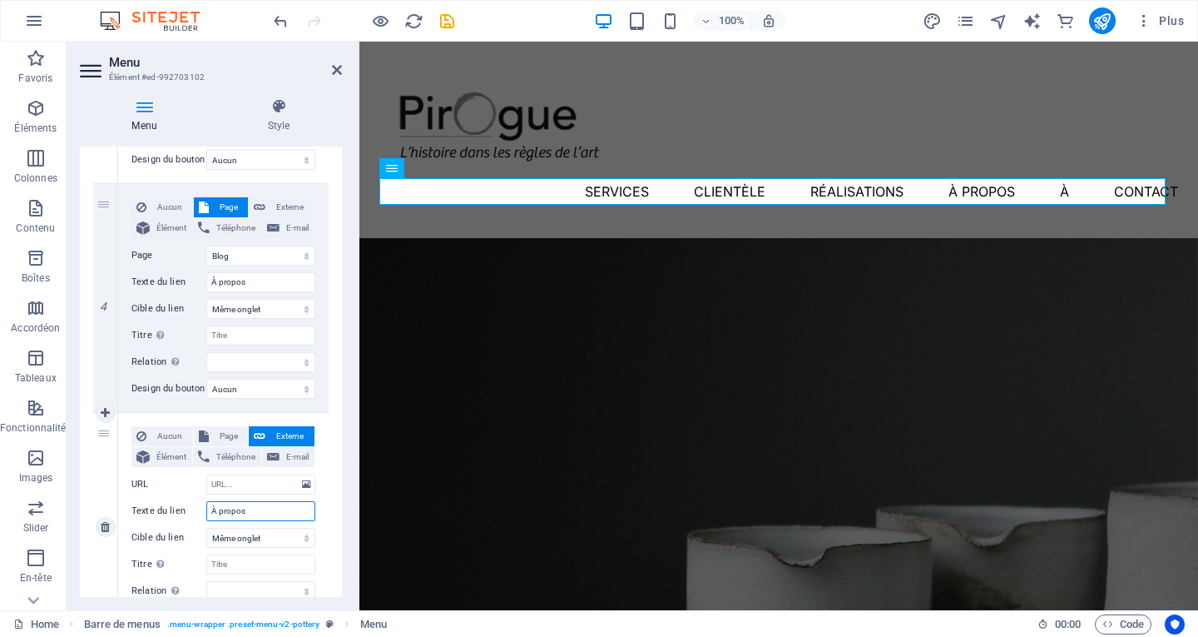
select select
type input "À propos"
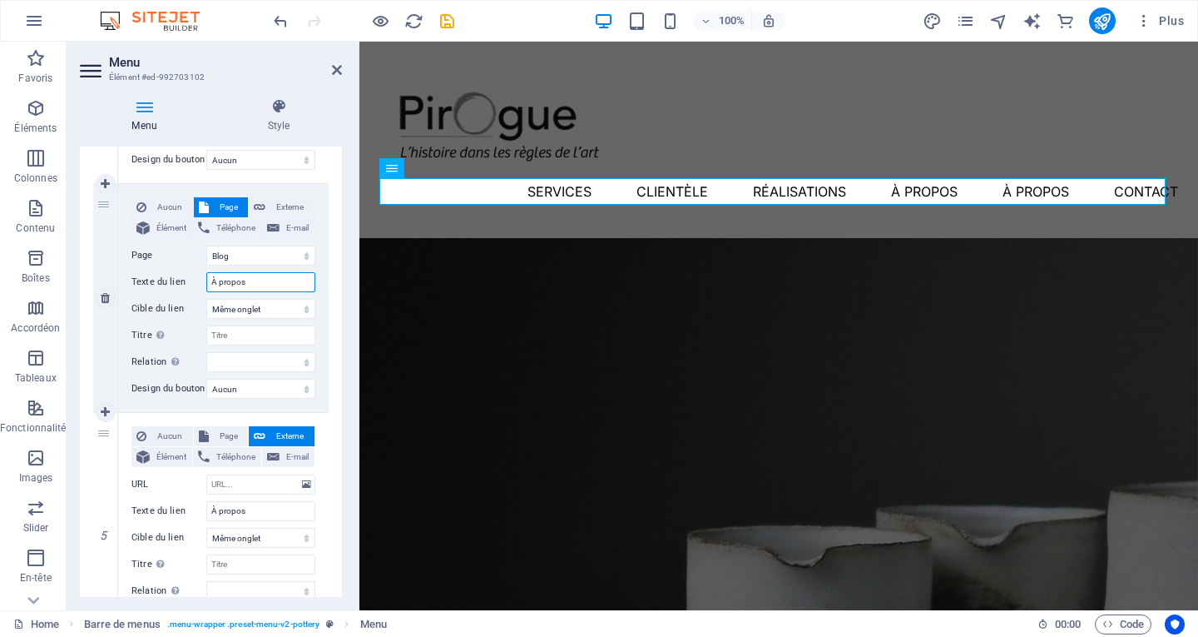
click at [258, 279] on input "À propos" at bounding box center [260, 282] width 109 height 20
type input "À"
select select
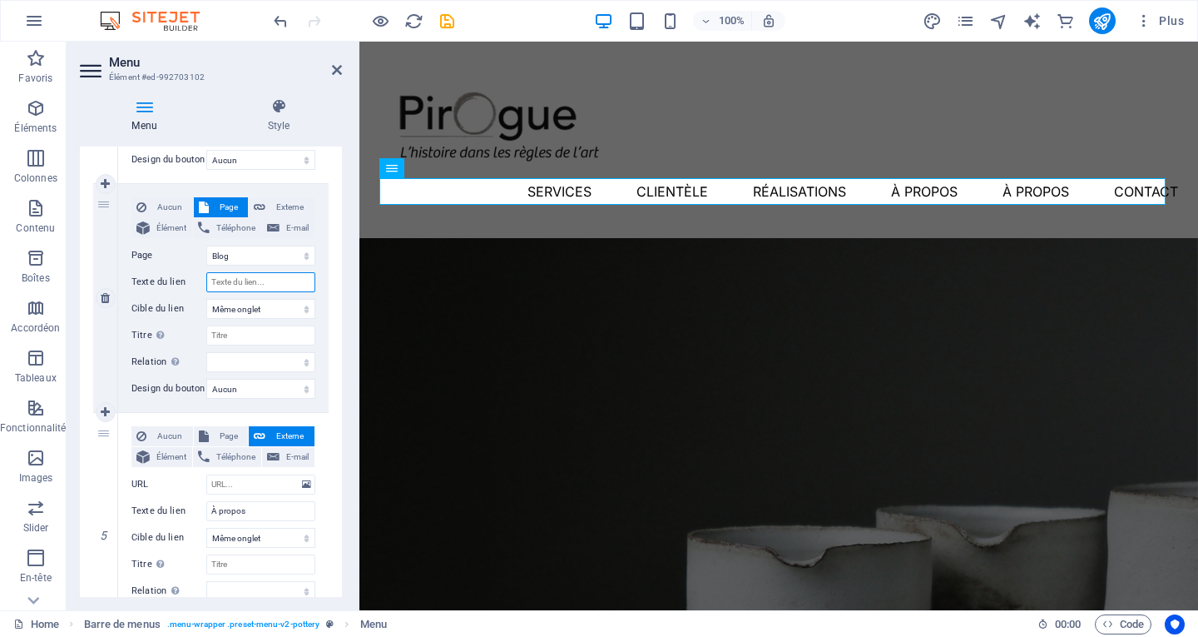
select select
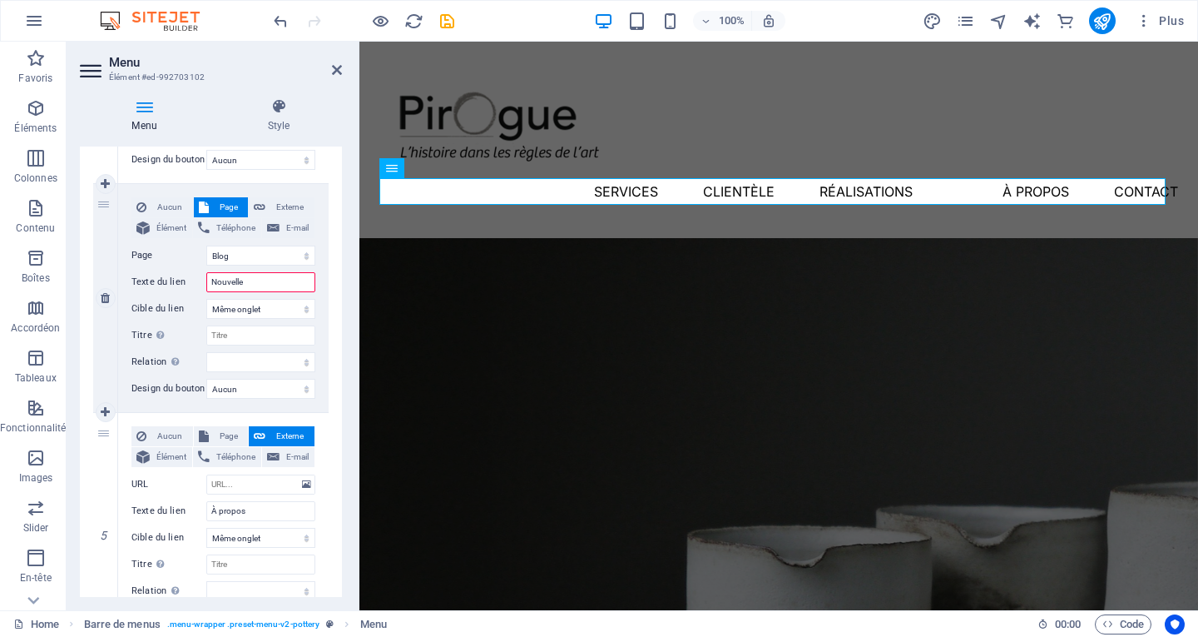
type input "Nouvelles"
select select
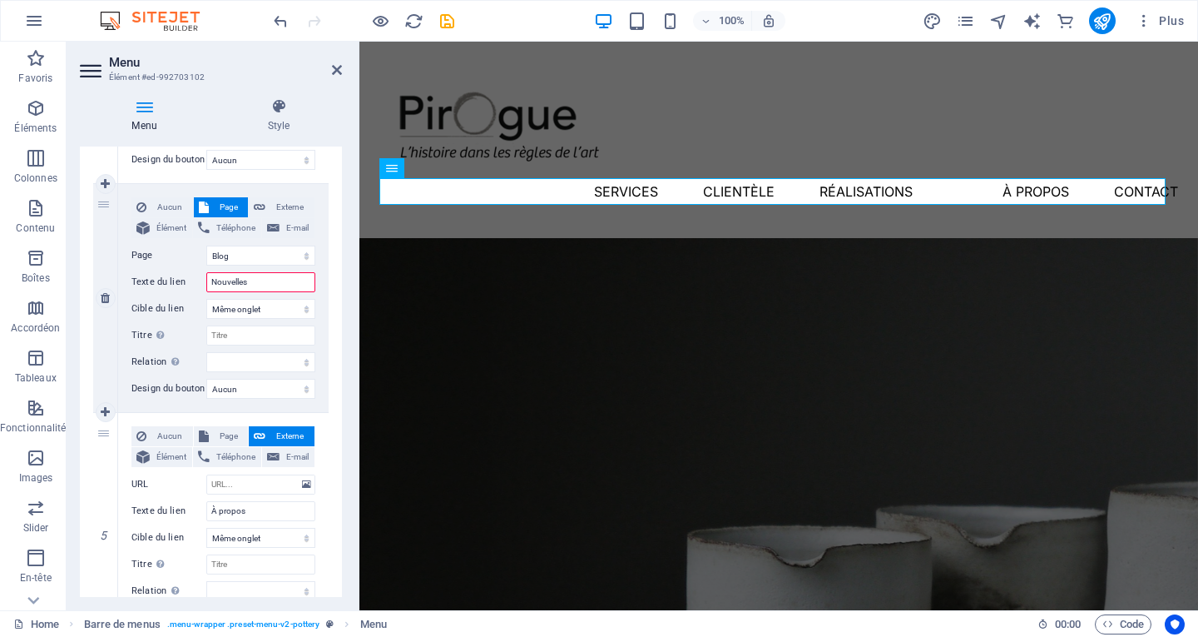
select select
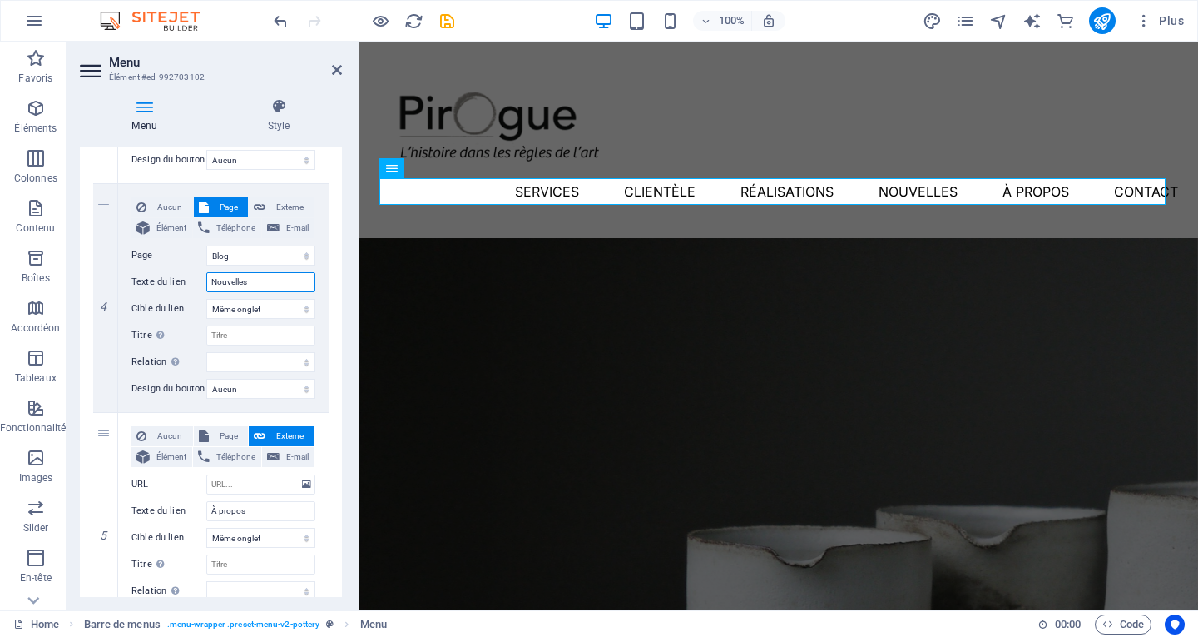
type input "Nouvelles"
click at [336, 216] on div "1 Aucun Page Externe Élément Téléphone E-mail Page Home Blog Subpage Legal Noti…" at bounding box center [211, 221] width 262 height 1321
click at [331, 62] on h2 "Menu" at bounding box center [225, 62] width 233 height 15
click at [338, 72] on icon at bounding box center [337, 69] width 10 height 13
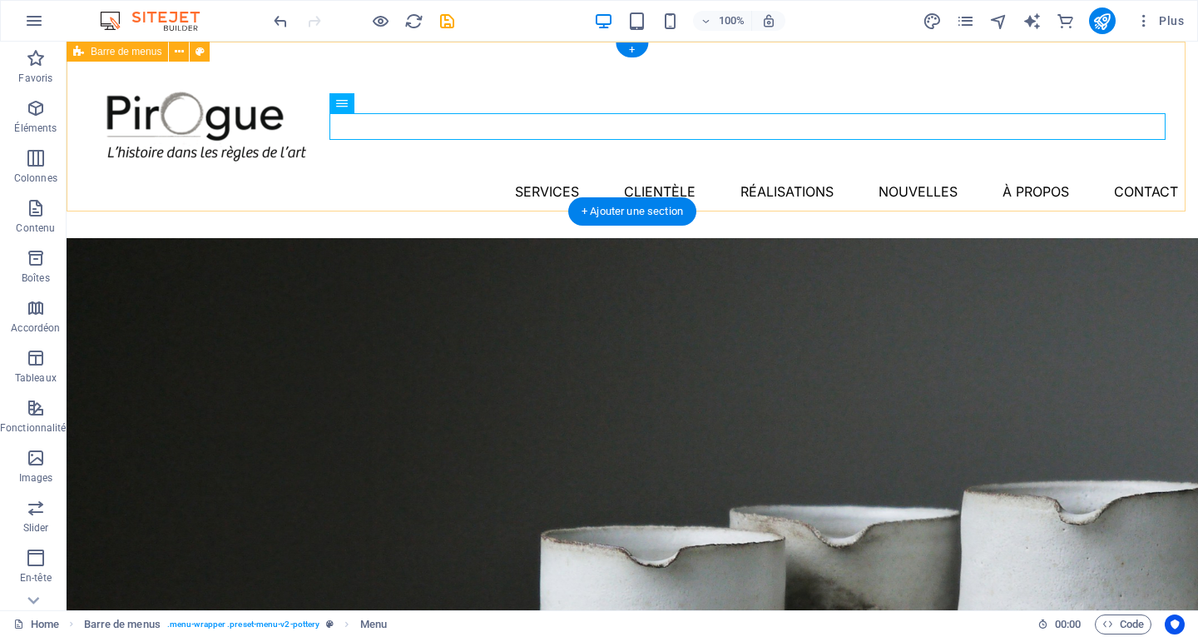
click at [350, 177] on div "Menu Services Clientèle Réalisations Nouvelles À propos Contact" at bounding box center [633, 140] width 1132 height 196
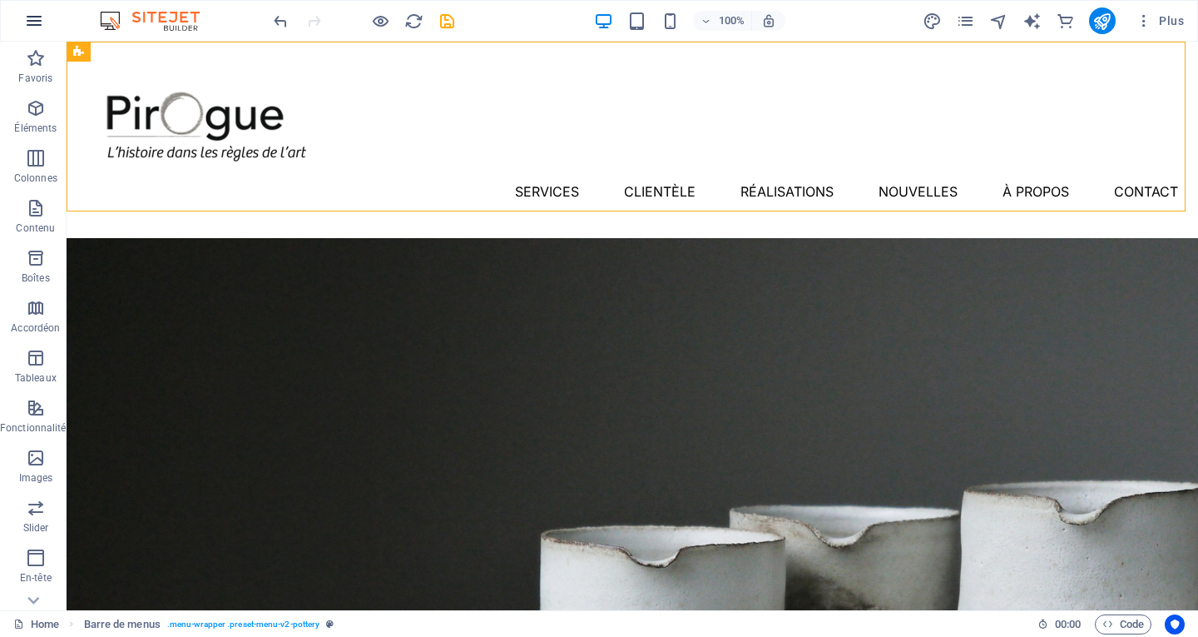
click at [36, 27] on icon "button" at bounding box center [34, 21] width 20 height 20
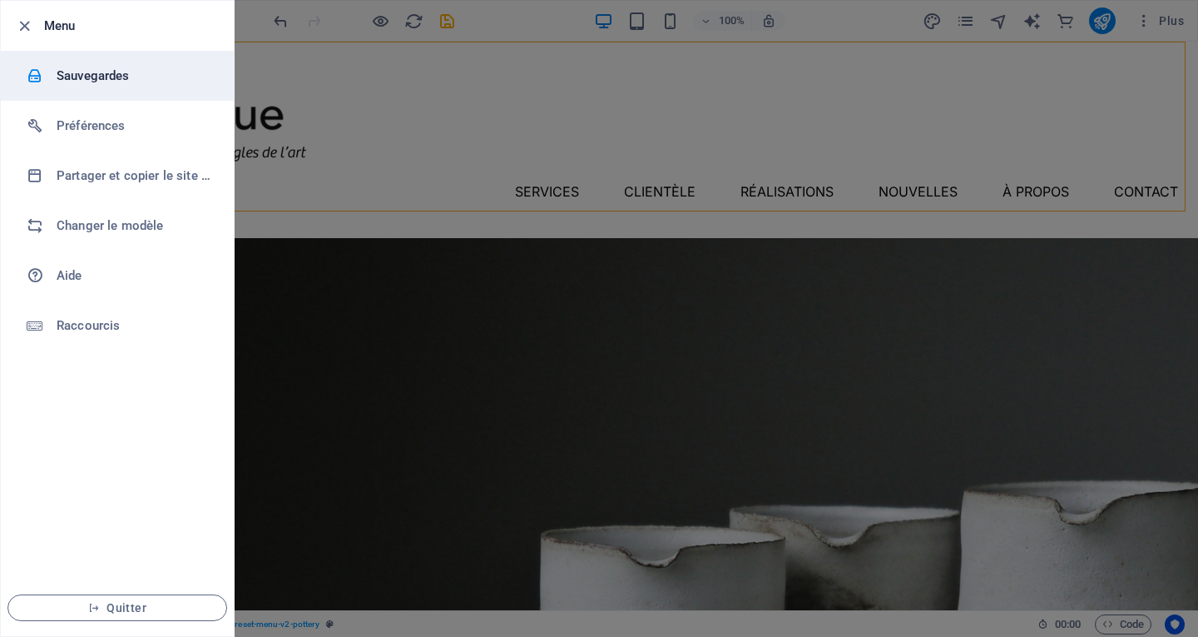
click at [75, 74] on h6 "Sauvegardes" at bounding box center [134, 76] width 154 height 20
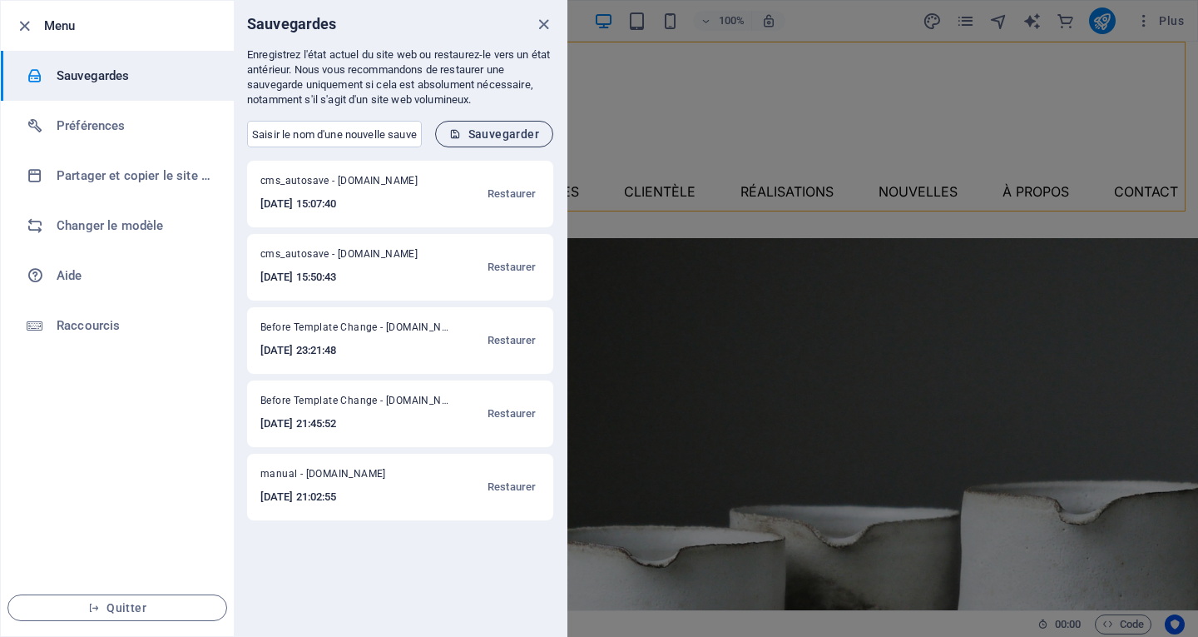
click at [503, 130] on span "Sauvegarder" at bounding box center [494, 133] width 90 height 13
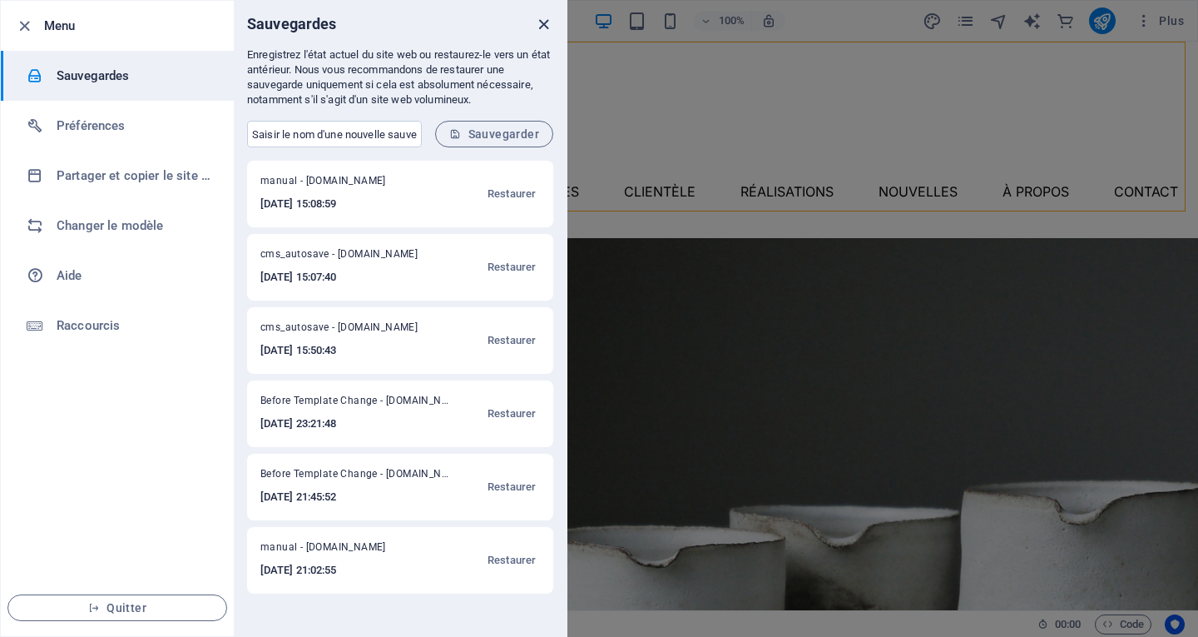
click at [535, 25] on icon "close" at bounding box center [543, 24] width 19 height 19
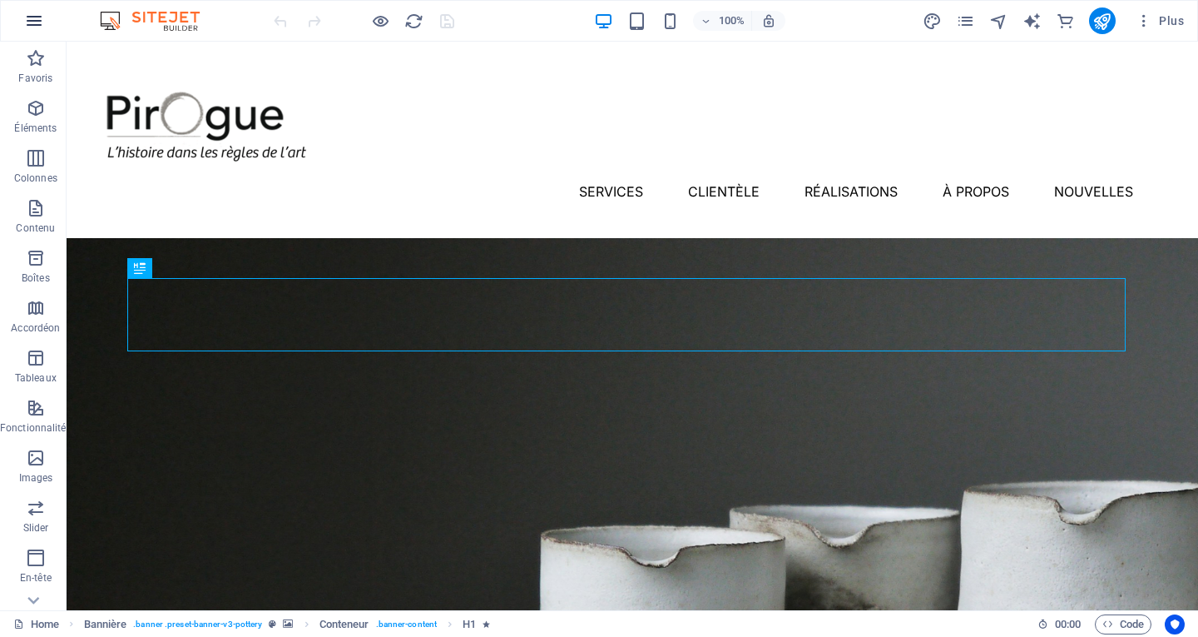
click at [37, 25] on icon "button" at bounding box center [34, 21] width 20 height 20
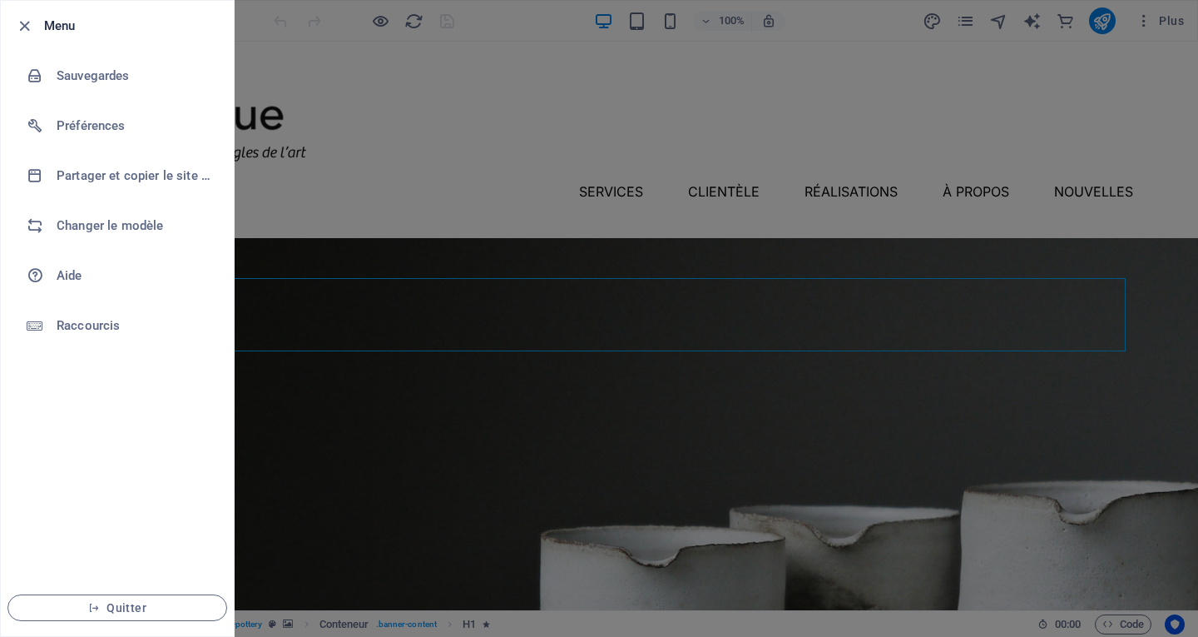
click at [454, 173] on div at bounding box center [599, 318] width 1198 height 637
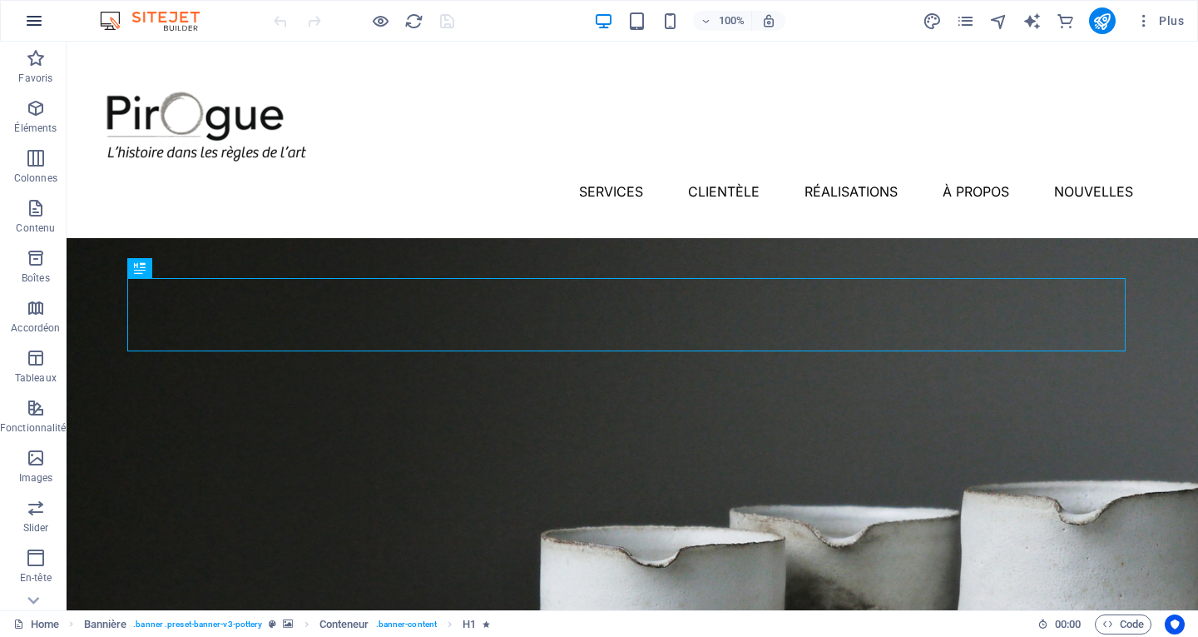
click at [32, 27] on icon "button" at bounding box center [34, 21] width 20 height 20
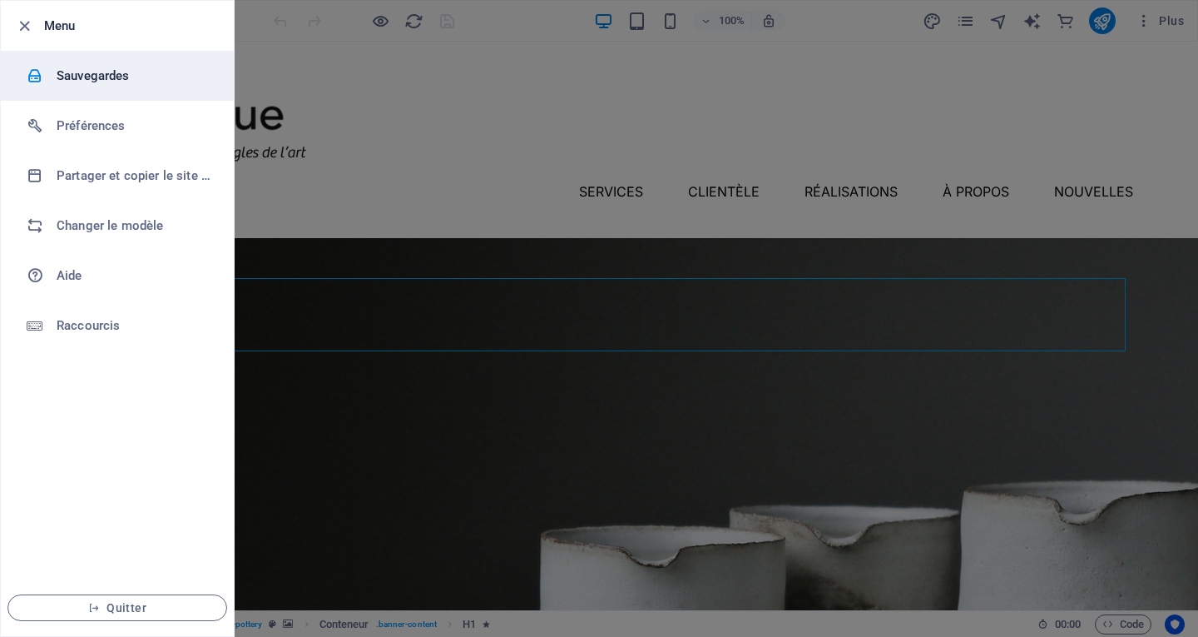
click at [67, 77] on h6 "Sauvegardes" at bounding box center [134, 76] width 154 height 20
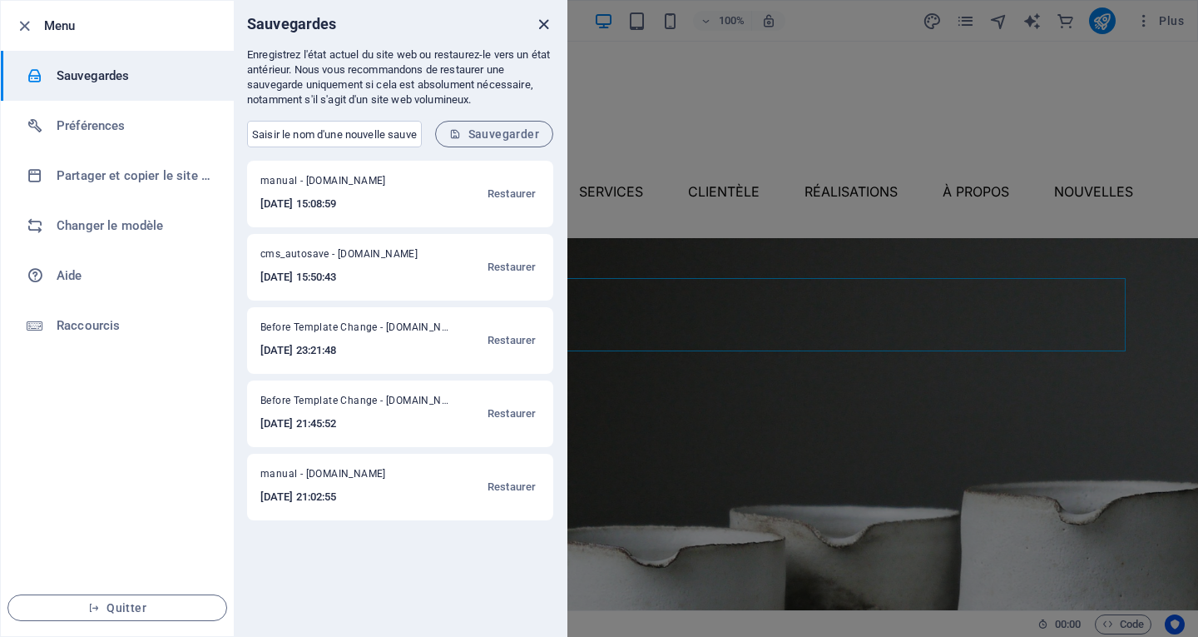
click at [540, 26] on icon "close" at bounding box center [543, 24] width 19 height 19
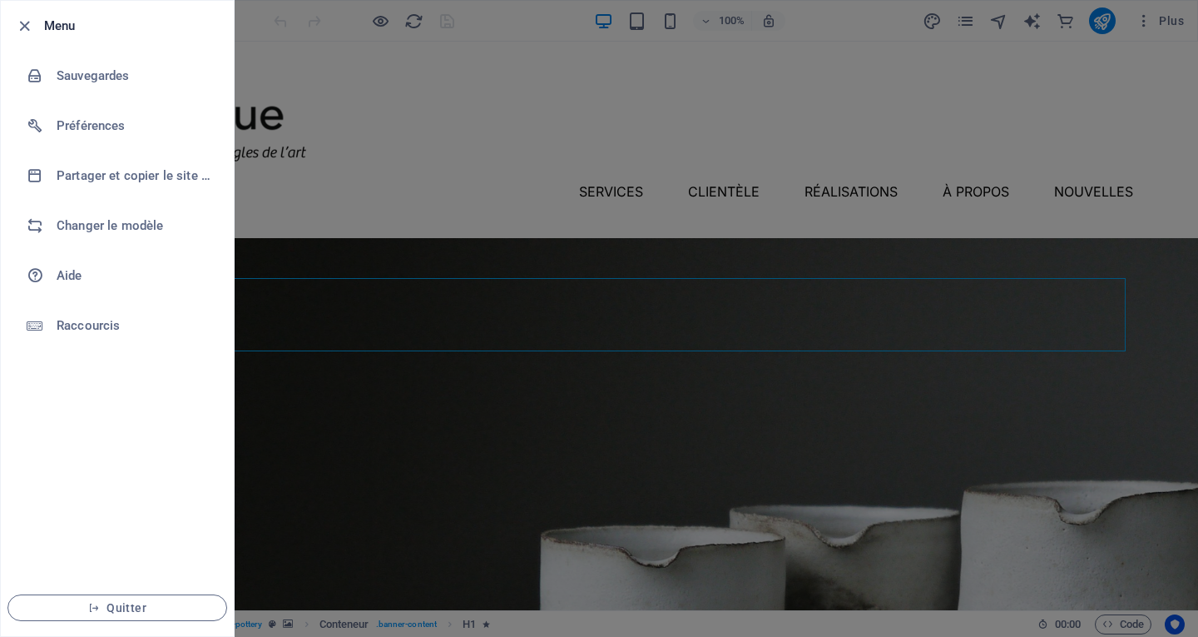
click at [375, 112] on div at bounding box center [599, 318] width 1198 height 637
